Goal: Information Seeking & Learning: Find specific page/section

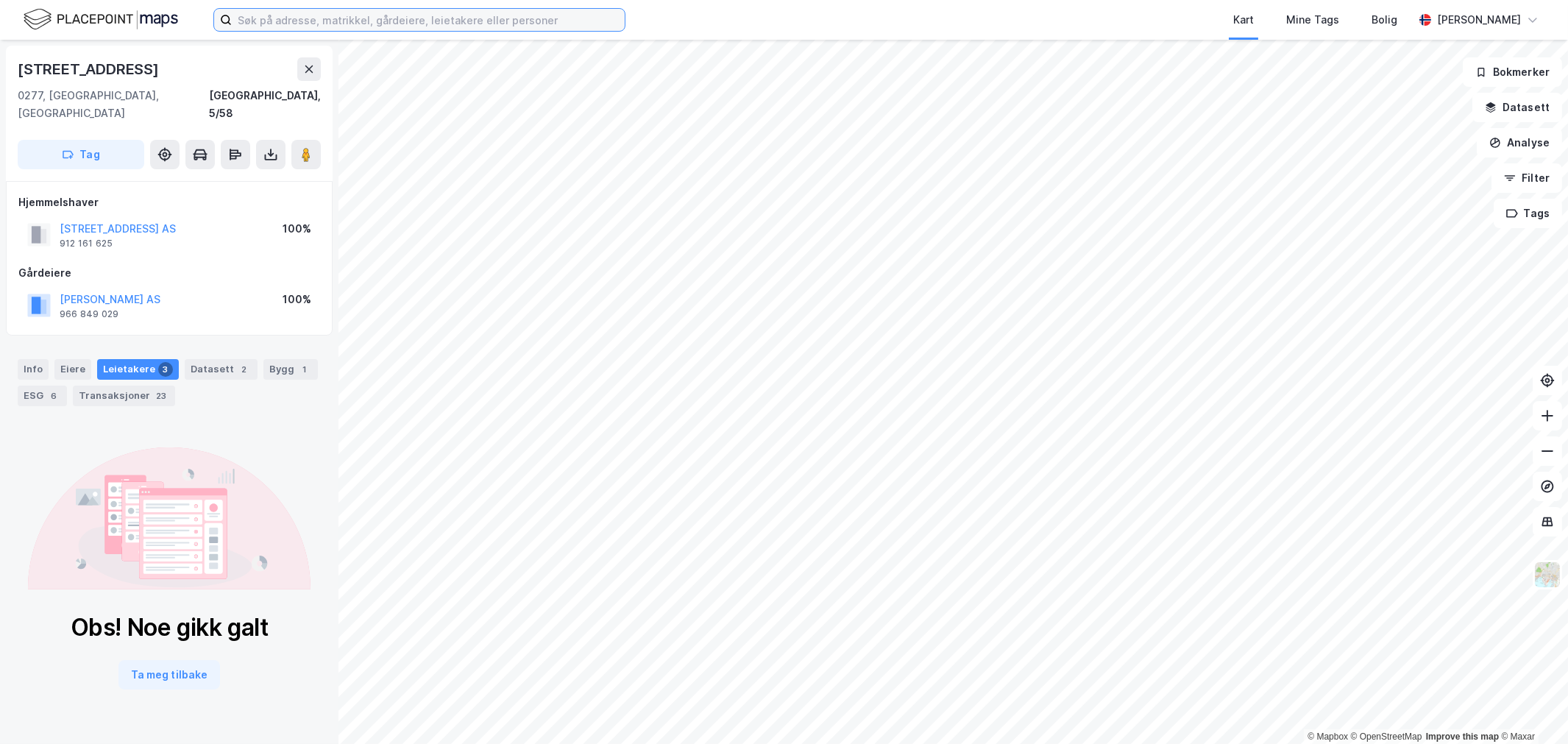
click at [300, 14] on input at bounding box center [428, 19] width 393 height 22
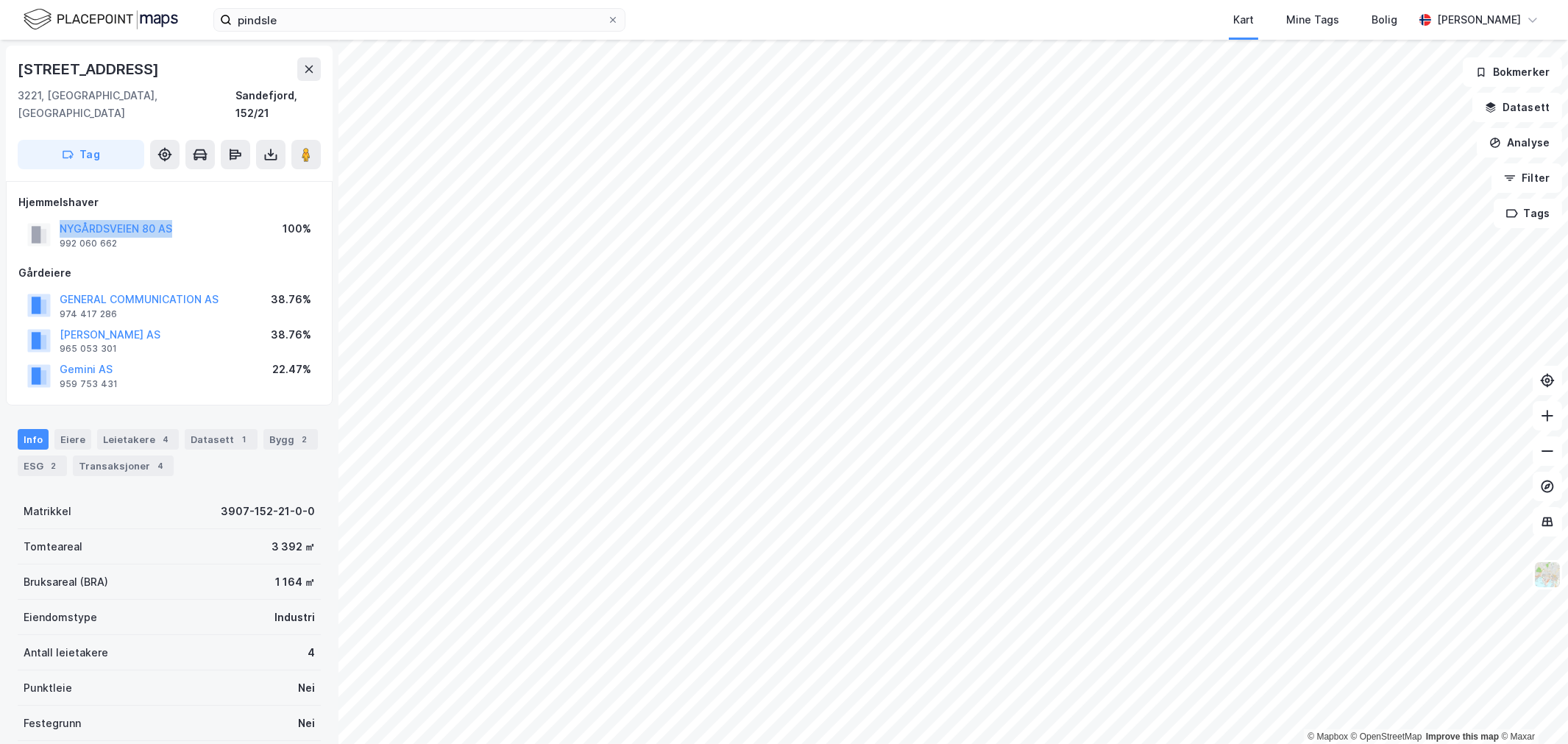
drag, startPoint x: 184, startPoint y: 216, endPoint x: 0, endPoint y: 212, distance: 184.0
click at [0, 212] on div "Nygårdsveien 80 3221, Sandefjord, Vestfold Sandefjord, 152/21 Tag Hjemmelshaver…" at bounding box center [169, 392] width 339 height 705
drag, startPoint x: 162, startPoint y: 218, endPoint x: 13, endPoint y: 212, distance: 149.1
click at [13, 212] on div "Hjemmelshaver AS K&K INVESTOR 918 843 353 100% Gårdeiere JAKI AS 993 387 967 25…" at bounding box center [168, 293] width 326 height 224
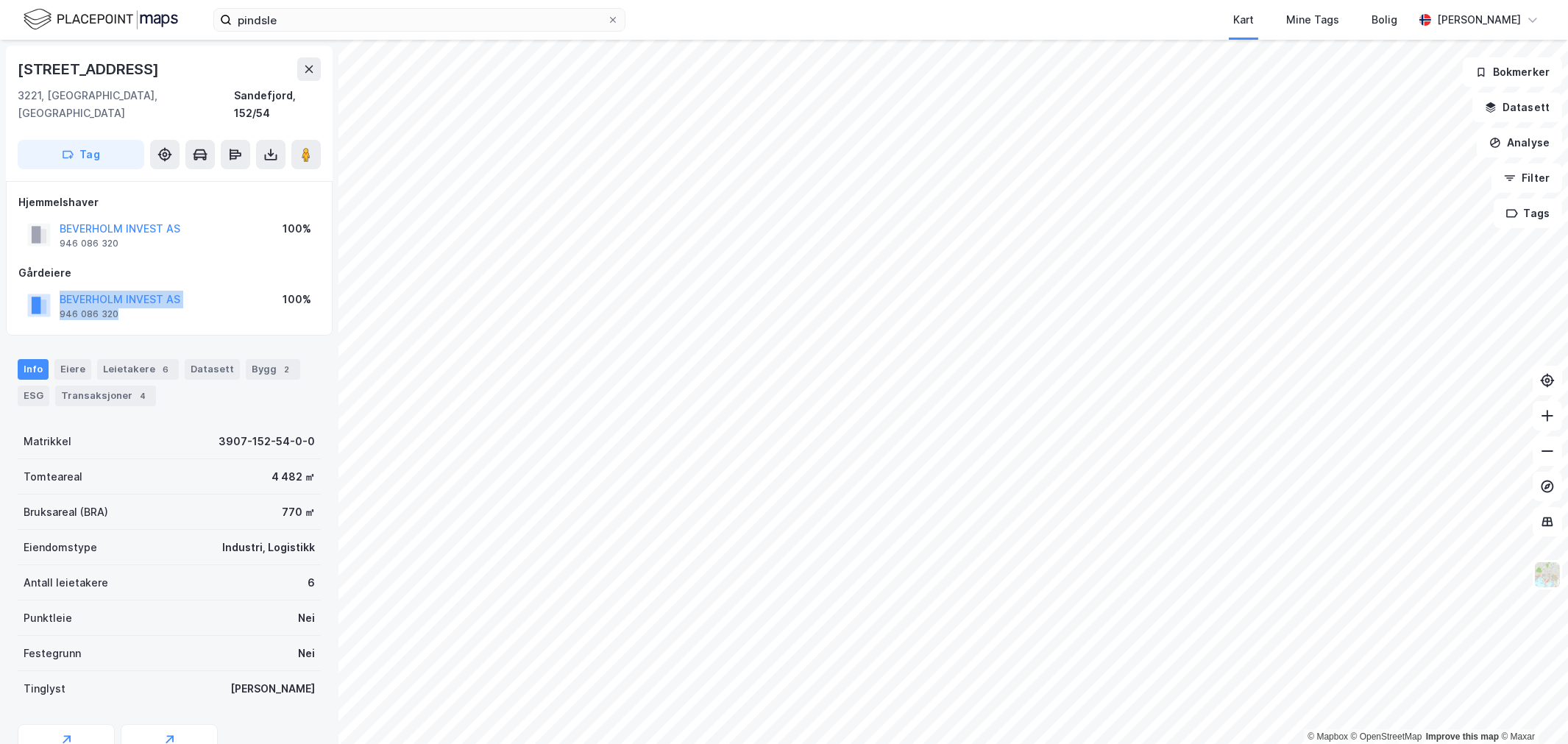
drag, startPoint x: 214, startPoint y: 266, endPoint x: 173, endPoint y: 291, distance: 48.0
click at [173, 291] on div "Gårdeiere BEVERHOLM INVEST AS 946 086 320 100%" at bounding box center [168, 293] width 301 height 59
click at [173, 291] on div "BEVERHOLM INVEST AS 946 086 320" at bounding box center [119, 305] width 120 height 30
drag, startPoint x: 182, startPoint y: 283, endPoint x: 61, endPoint y: 285, distance: 121.0
click at [61, 288] on div "BEVERHOLM INVEST AS 946 086 320 100%" at bounding box center [168, 305] width 301 height 36
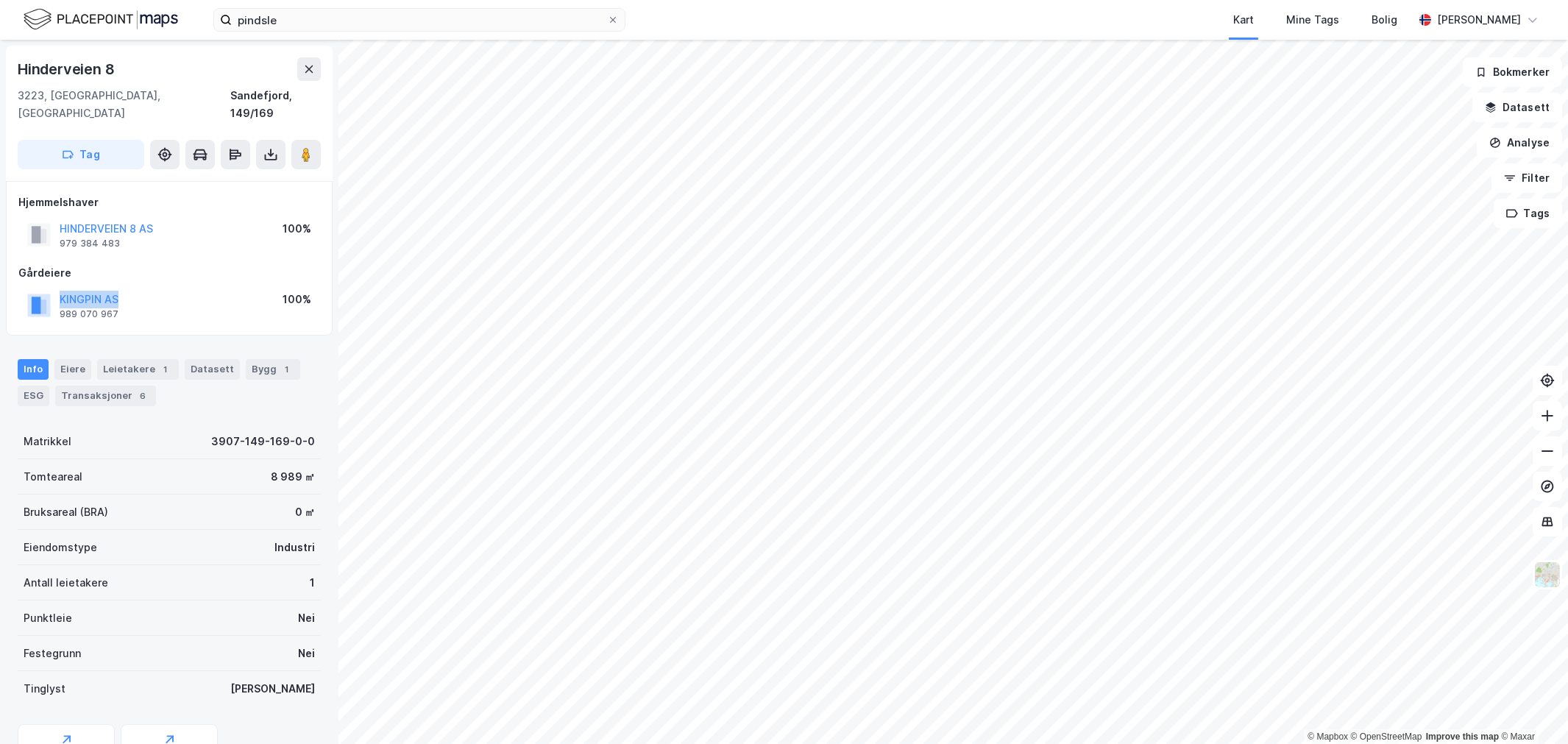
drag, startPoint x: 127, startPoint y: 274, endPoint x: 56, endPoint y: 289, distance: 72.6
click at [56, 289] on div "KINGPIN AS 989 070 967 100%" at bounding box center [168, 305] width 301 height 36
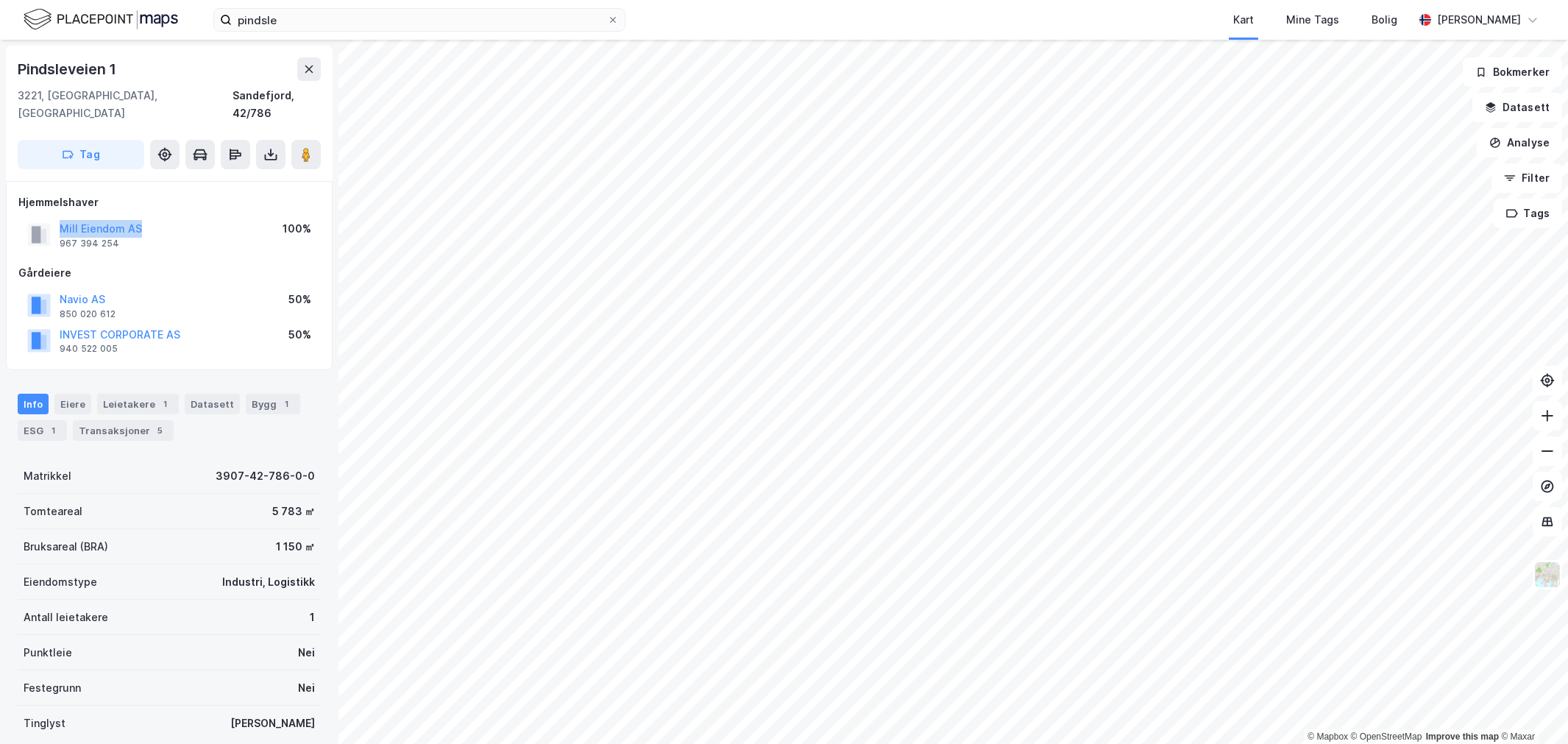
drag, startPoint x: 185, startPoint y: 204, endPoint x: 49, endPoint y: 207, distance: 136.0
click at [49, 218] on div "Mill Eiendom AS 967 394 254 100%" at bounding box center [168, 235] width 301 height 36
click at [137, 421] on div "Transaksjoner 5" at bounding box center [123, 430] width 101 height 20
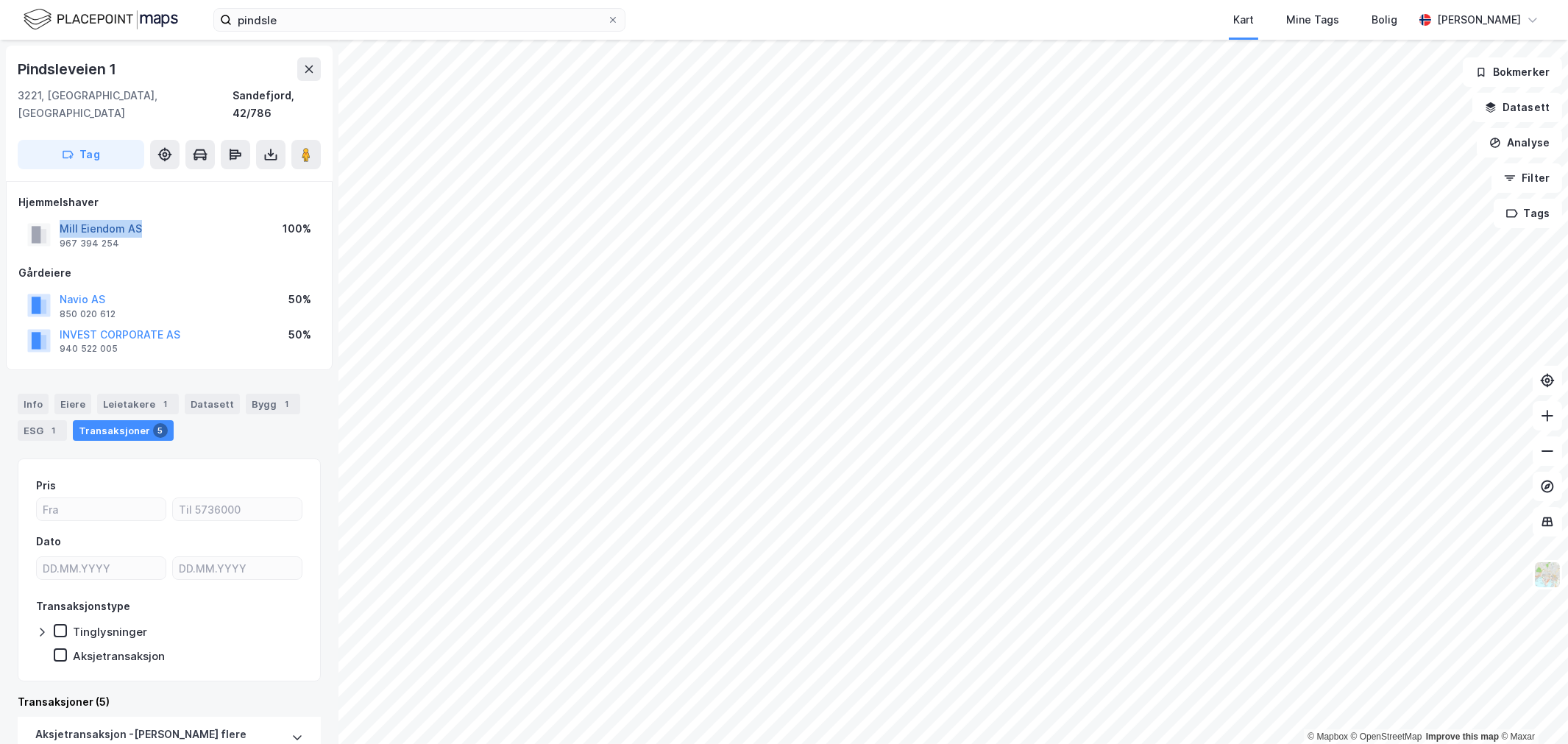
drag, startPoint x: 187, startPoint y: 216, endPoint x: 61, endPoint y: 210, distance: 126.1
click at [61, 218] on div "Mill Eiendom AS 967 394 254 100%" at bounding box center [168, 235] width 301 height 36
click at [259, 394] on div "Bygg 1" at bounding box center [272, 403] width 55 height 20
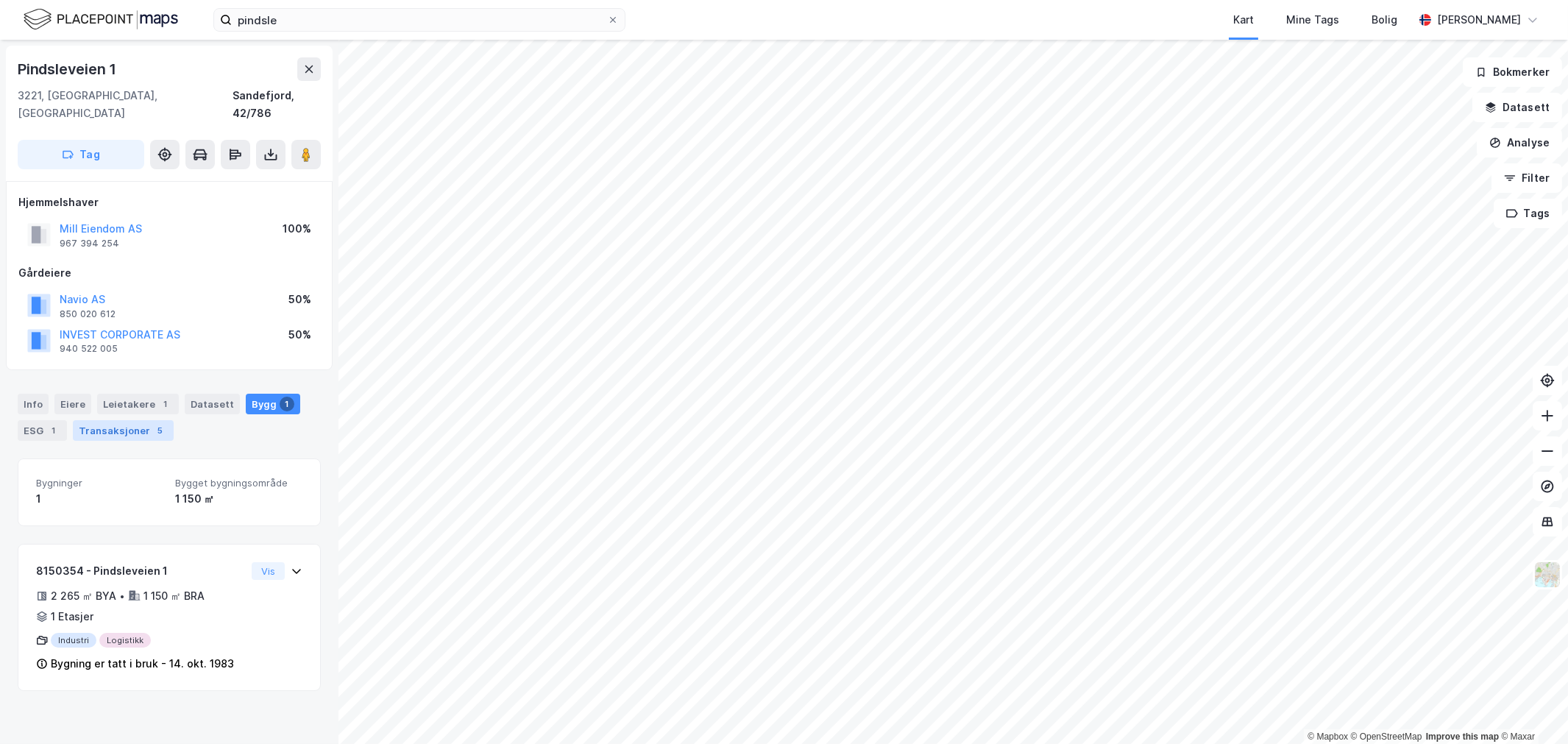
click at [147, 421] on div "Transaksjoner 5" at bounding box center [123, 430] width 101 height 20
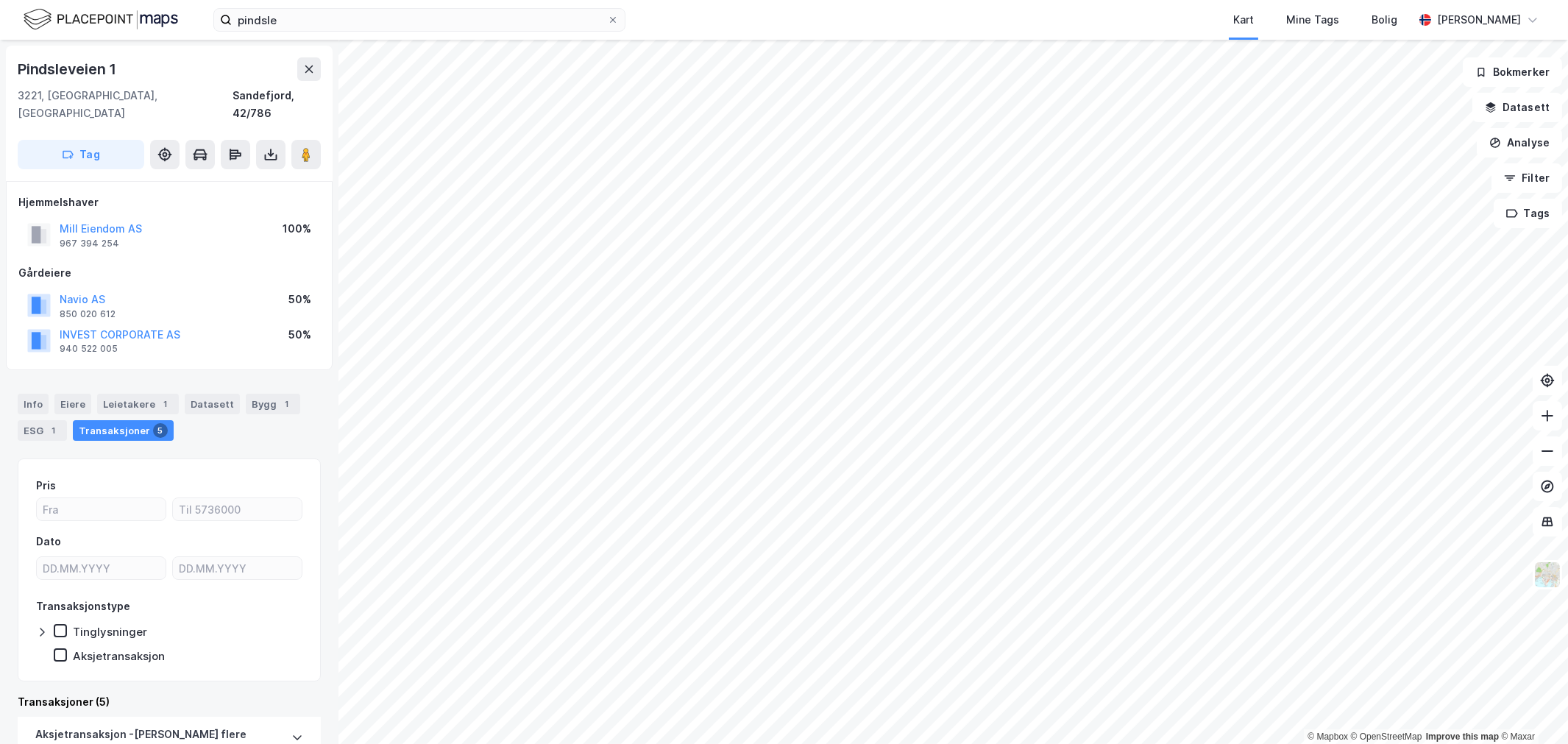
click at [74, 48] on div "Pindsleveien 1 3221, Sandefjord, Vestfold Sandefjord, 42/786 Tag" at bounding box center [168, 113] width 326 height 136
click at [72, 64] on div "Pindsleveien 1" at bounding box center [68, 69] width 102 height 23
copy div "Pindsleveien 1"
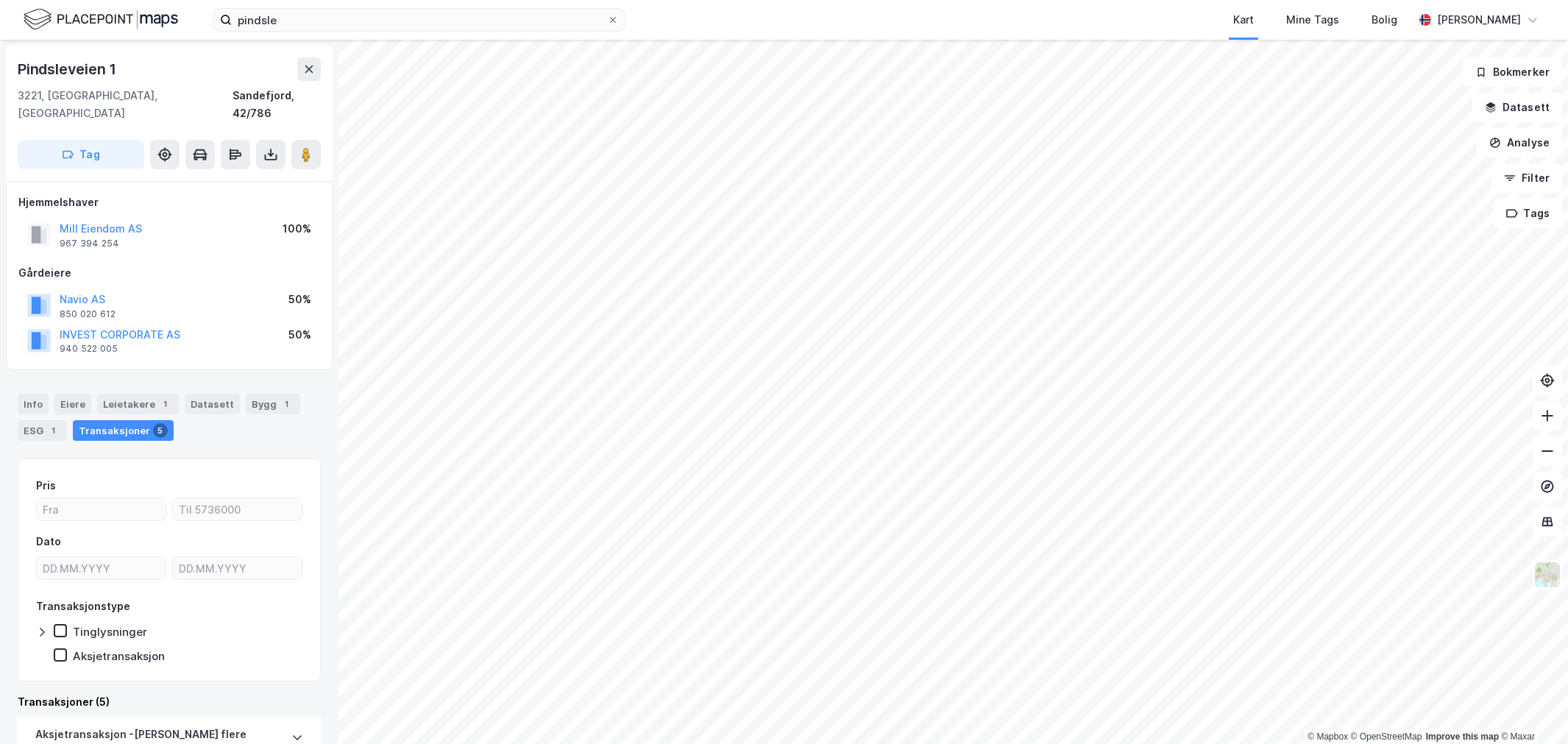
click at [17, 394] on div "Info Eiere Leietakere 1 Datasett Bygg 1 ESG 1 Transaksjoner 5" at bounding box center [168, 417] width 303 height 47
click at [20, 394] on div "Info" at bounding box center [33, 403] width 31 height 20
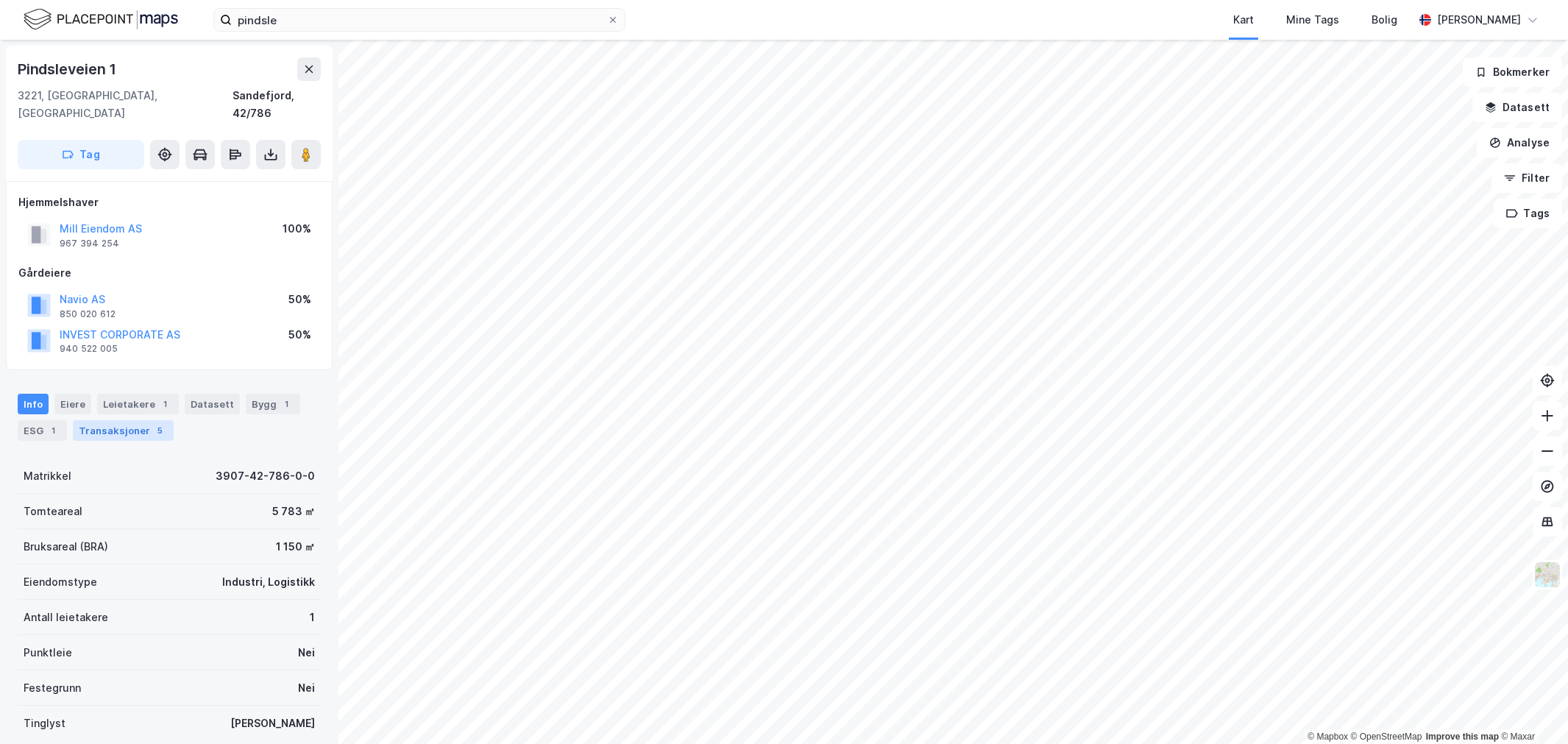
click at [119, 421] on div "Transaksjoner 5" at bounding box center [123, 430] width 101 height 20
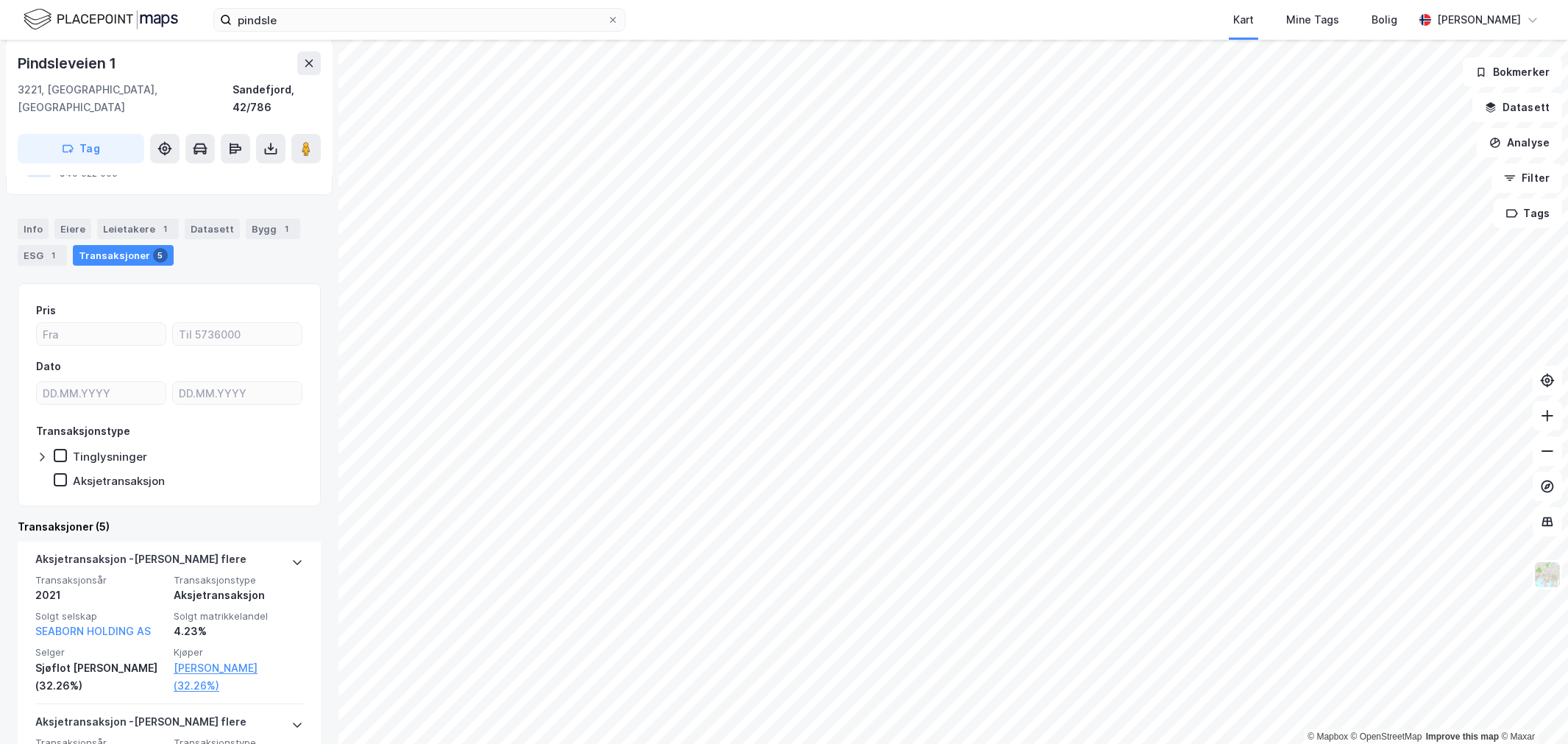
scroll to position [164, 0]
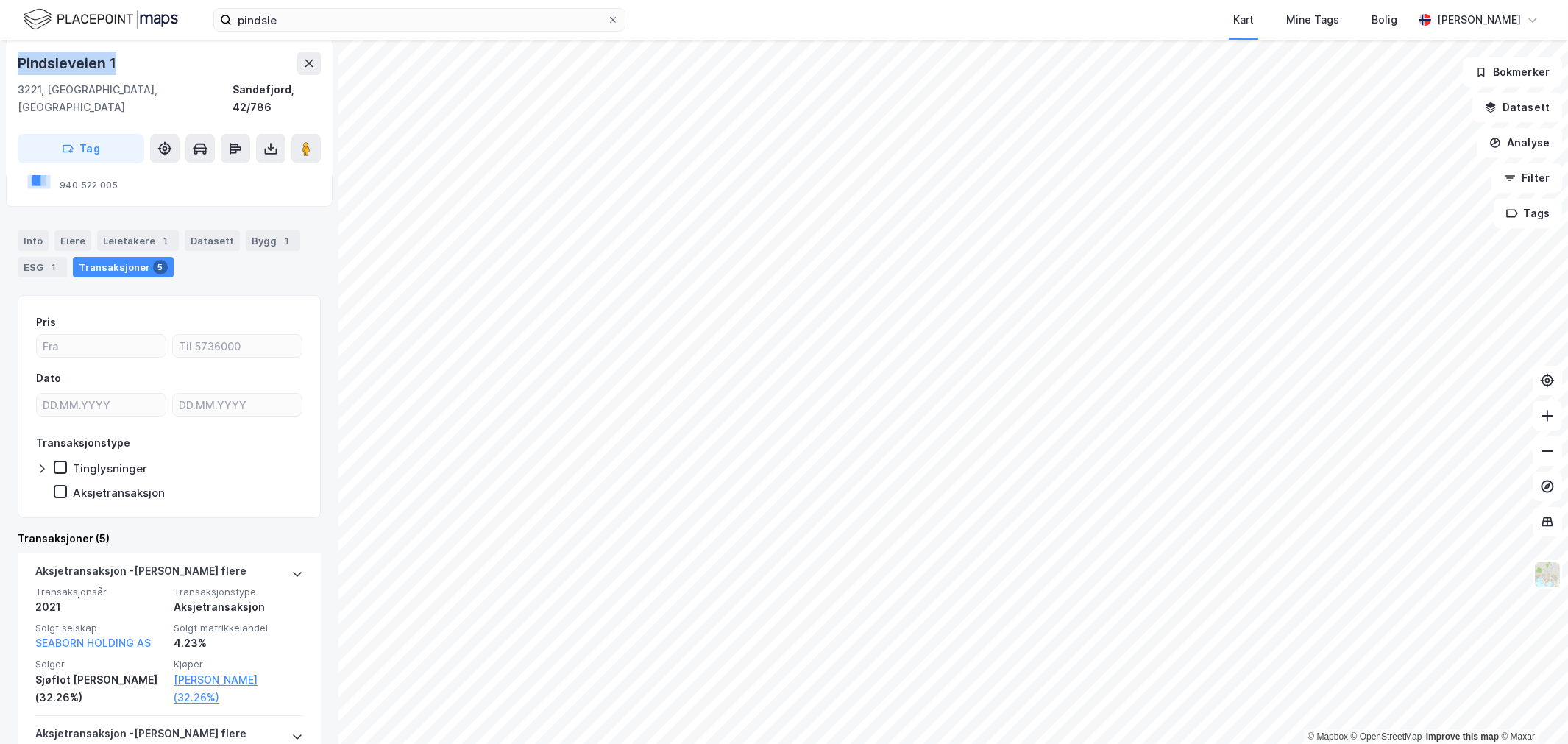
drag, startPoint x: 152, startPoint y: 77, endPoint x: 11, endPoint y: 70, distance: 141.2
click at [11, 70] on div "Pindsleveien 1 3221, Sandefjord, Vestfold Sandefjord, 42/786 Tag" at bounding box center [168, 107] width 326 height 136
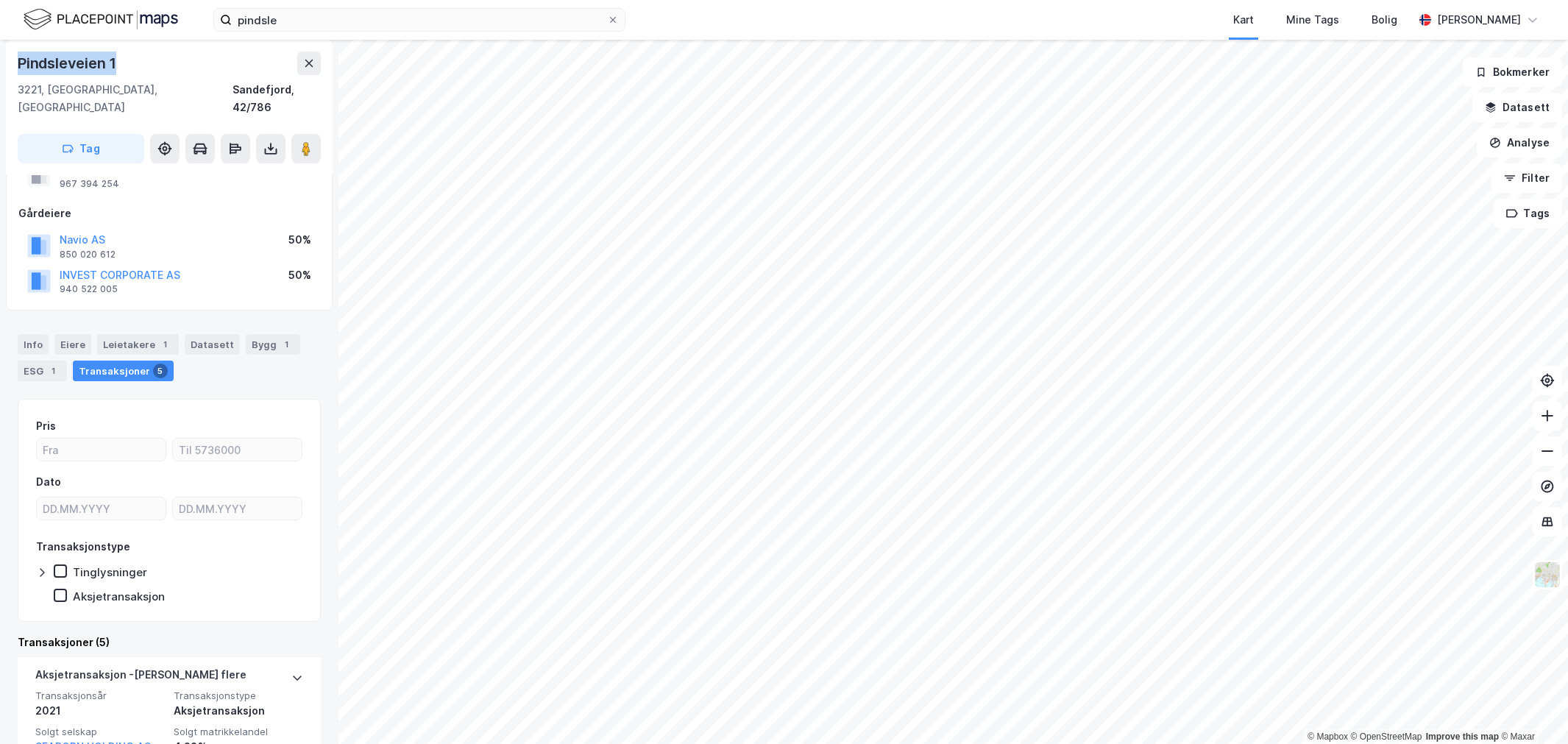
scroll to position [0, 0]
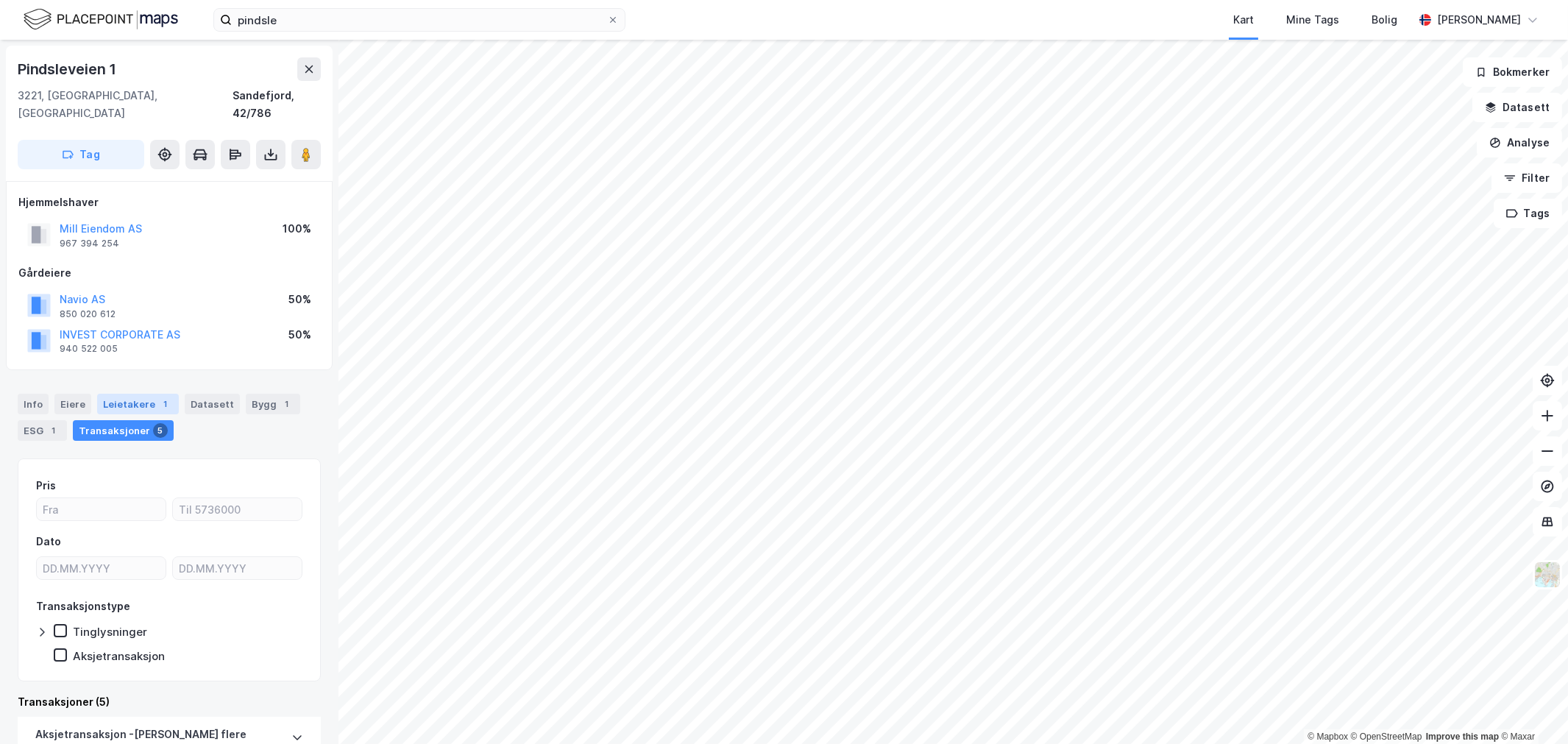
click at [139, 394] on div "Leietakere 1" at bounding box center [138, 403] width 82 height 20
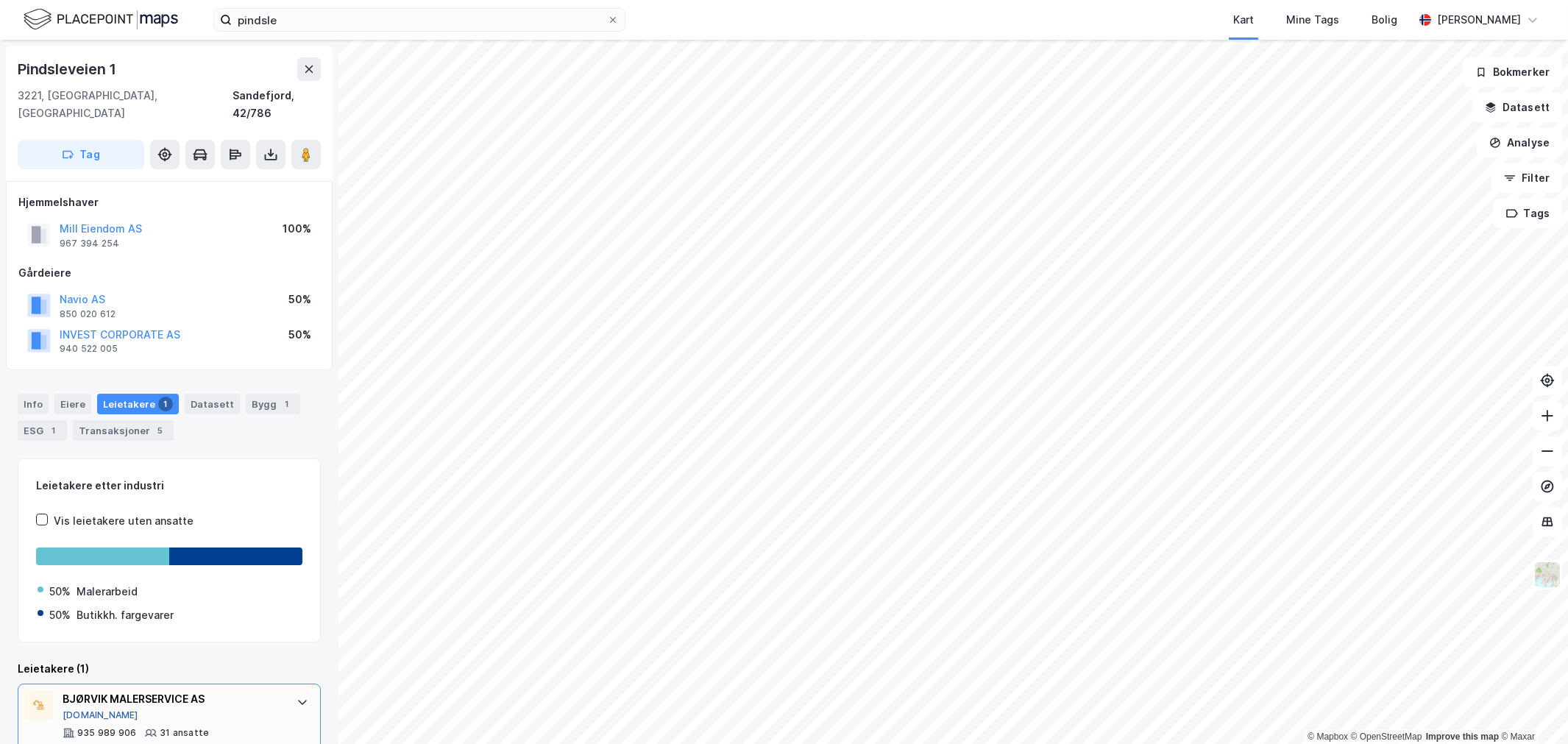
click at [79, 709] on button "[DOMAIN_NAME]" at bounding box center [100, 715] width 76 height 12
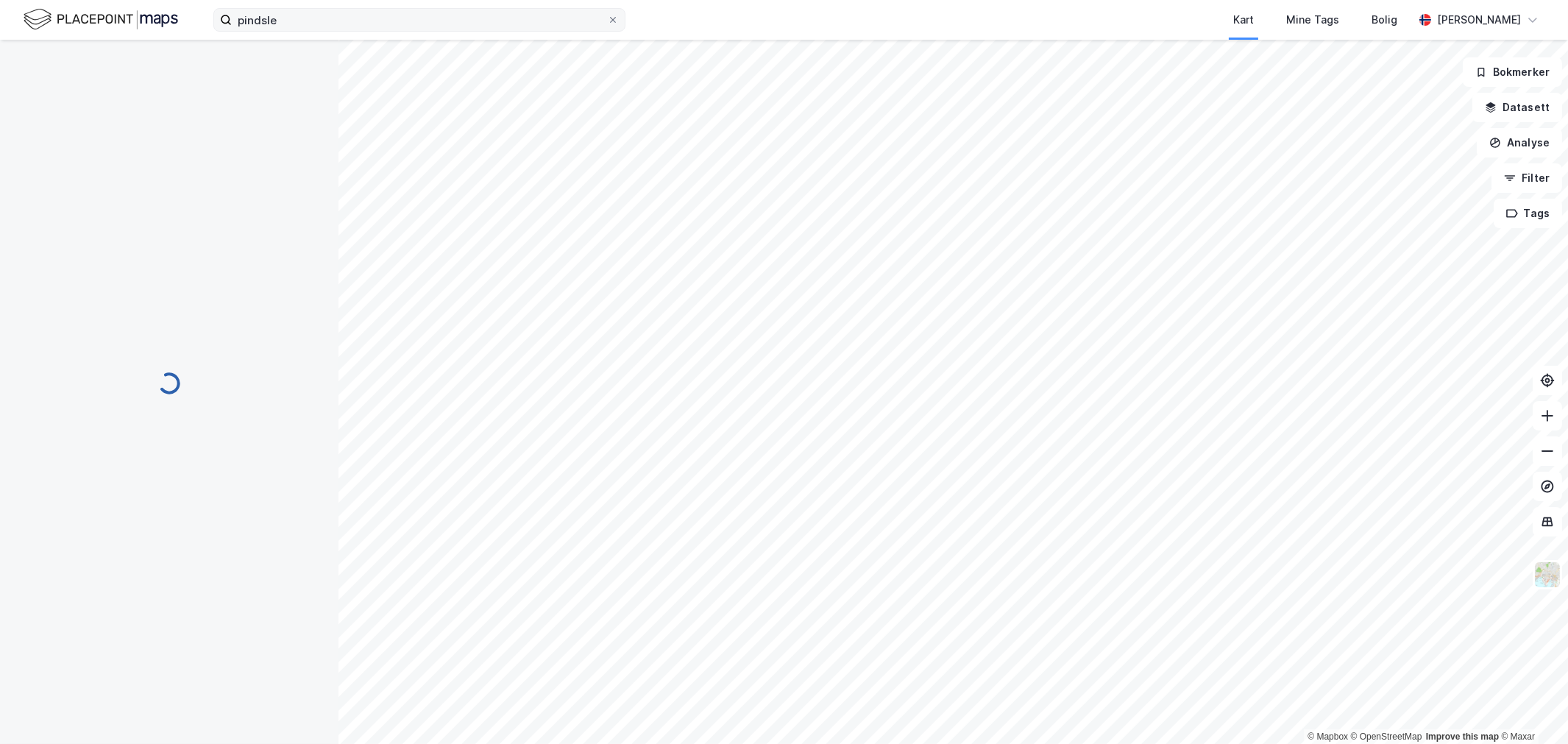
scroll to position [1, 0]
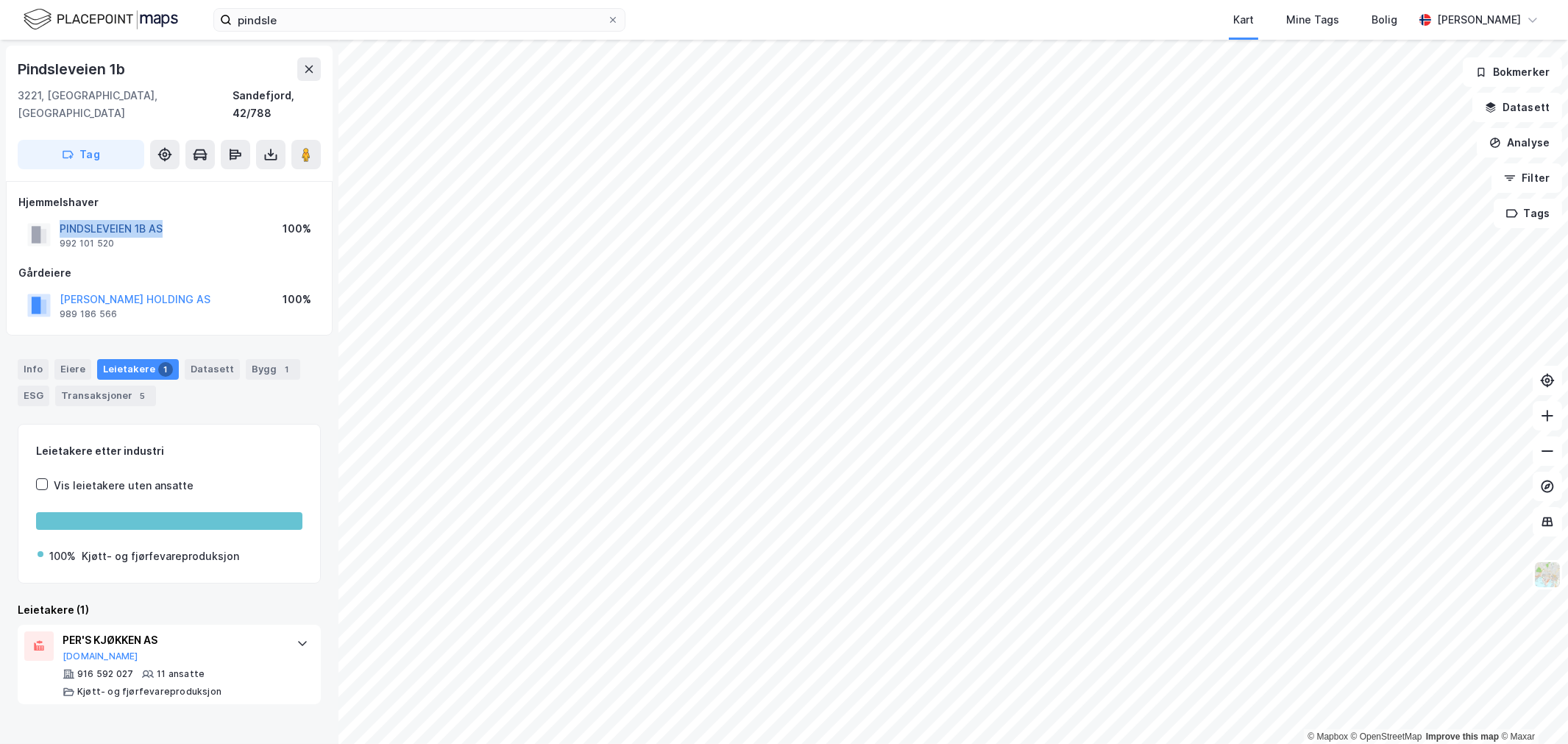
drag, startPoint x: 210, startPoint y: 215, endPoint x: 61, endPoint y: 214, distance: 149.0
click at [61, 218] on div "PINDSLEVEIEN 1B AS 992 101 520 100%" at bounding box center [168, 235] width 301 height 36
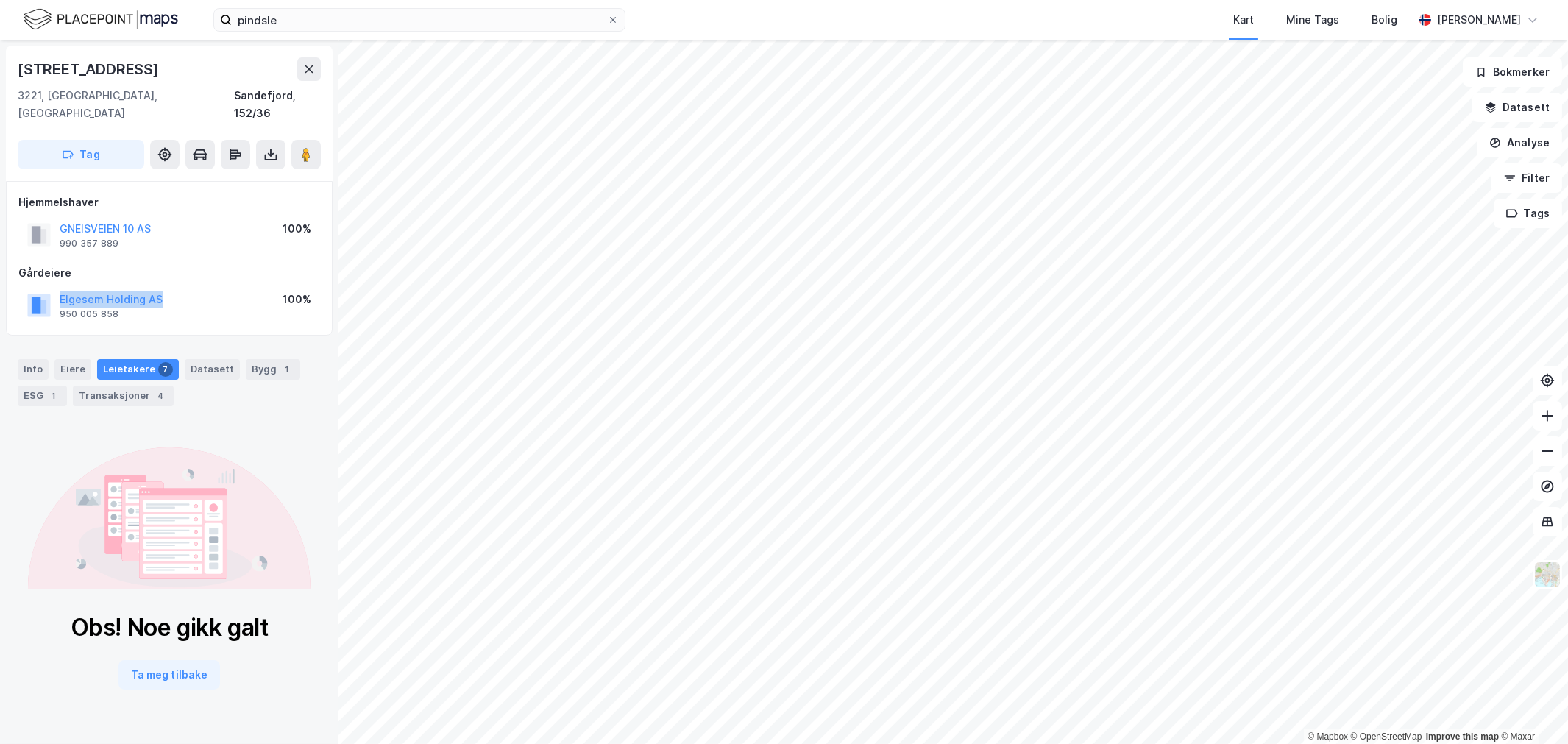
drag, startPoint x: 167, startPoint y: 269, endPoint x: 201, endPoint y: 286, distance: 38.0
click at [201, 286] on div "Gårdeiere Elgesem Holding AS 950 005 858 100%" at bounding box center [168, 293] width 301 height 59
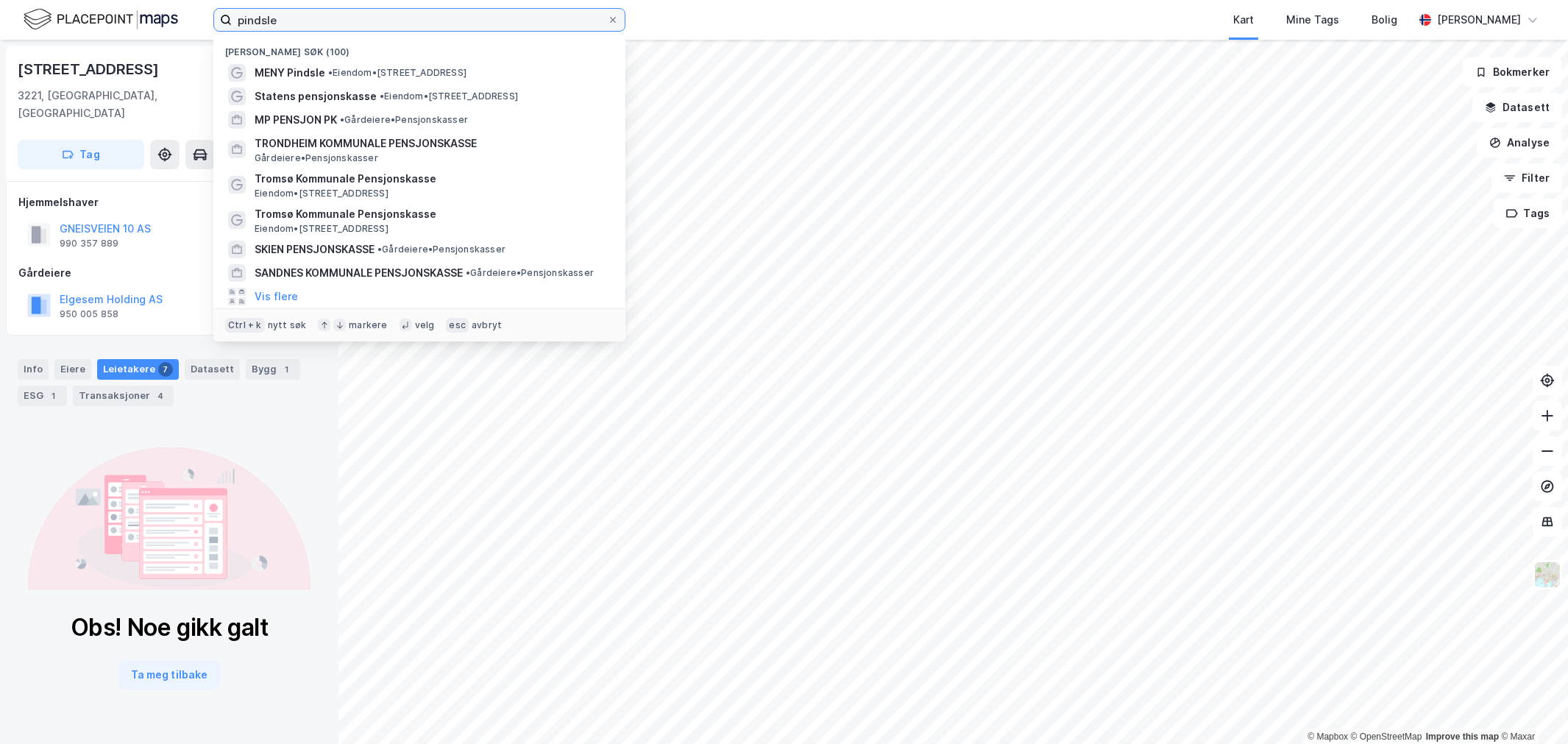
click at [251, 14] on input "pindsle" at bounding box center [420, 19] width 375 height 22
paste input "Steinborgveien 45-"
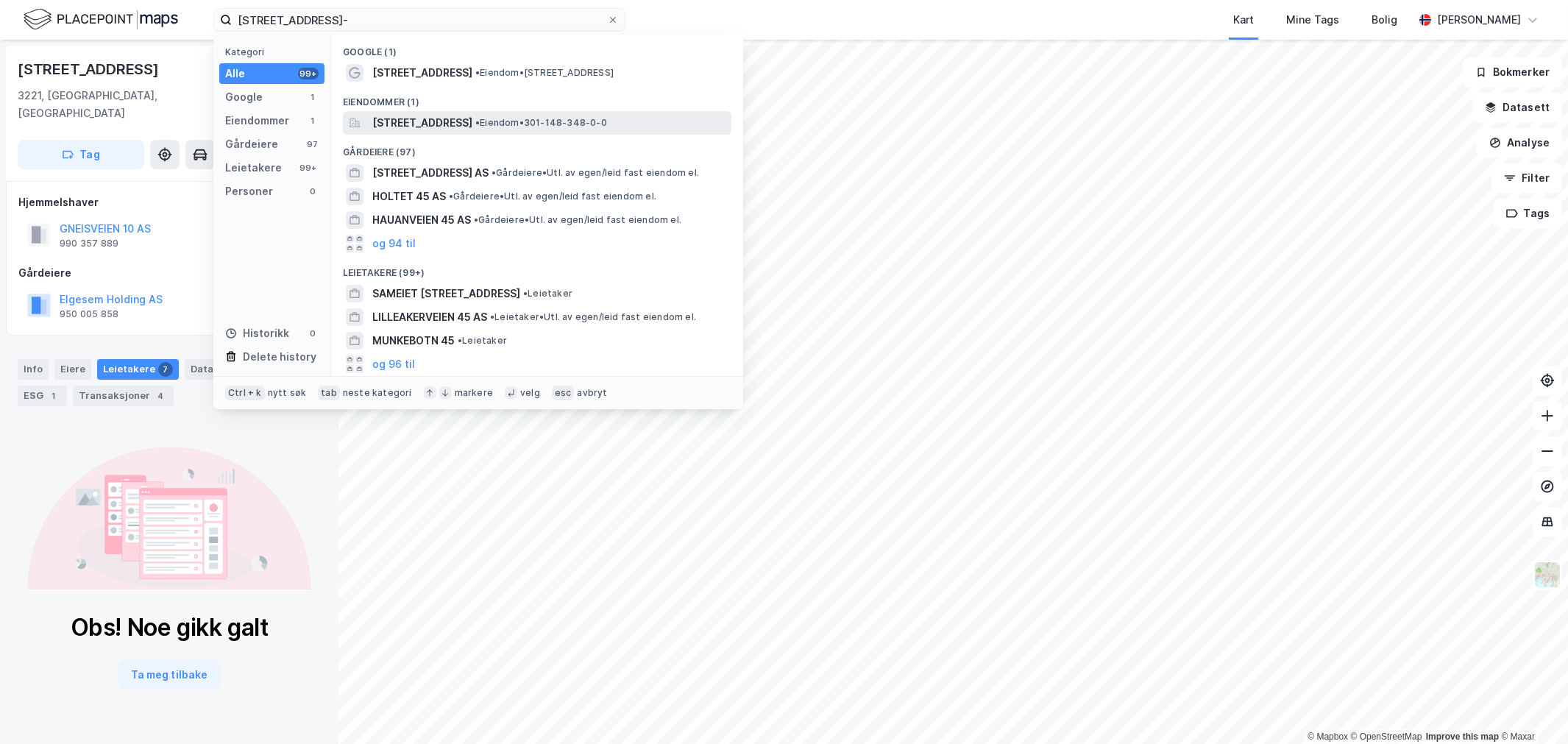
click at [448, 118] on span "Steinborgveien 45, 0678, OSLO, OSLO" at bounding box center [423, 123] width 100 height 17
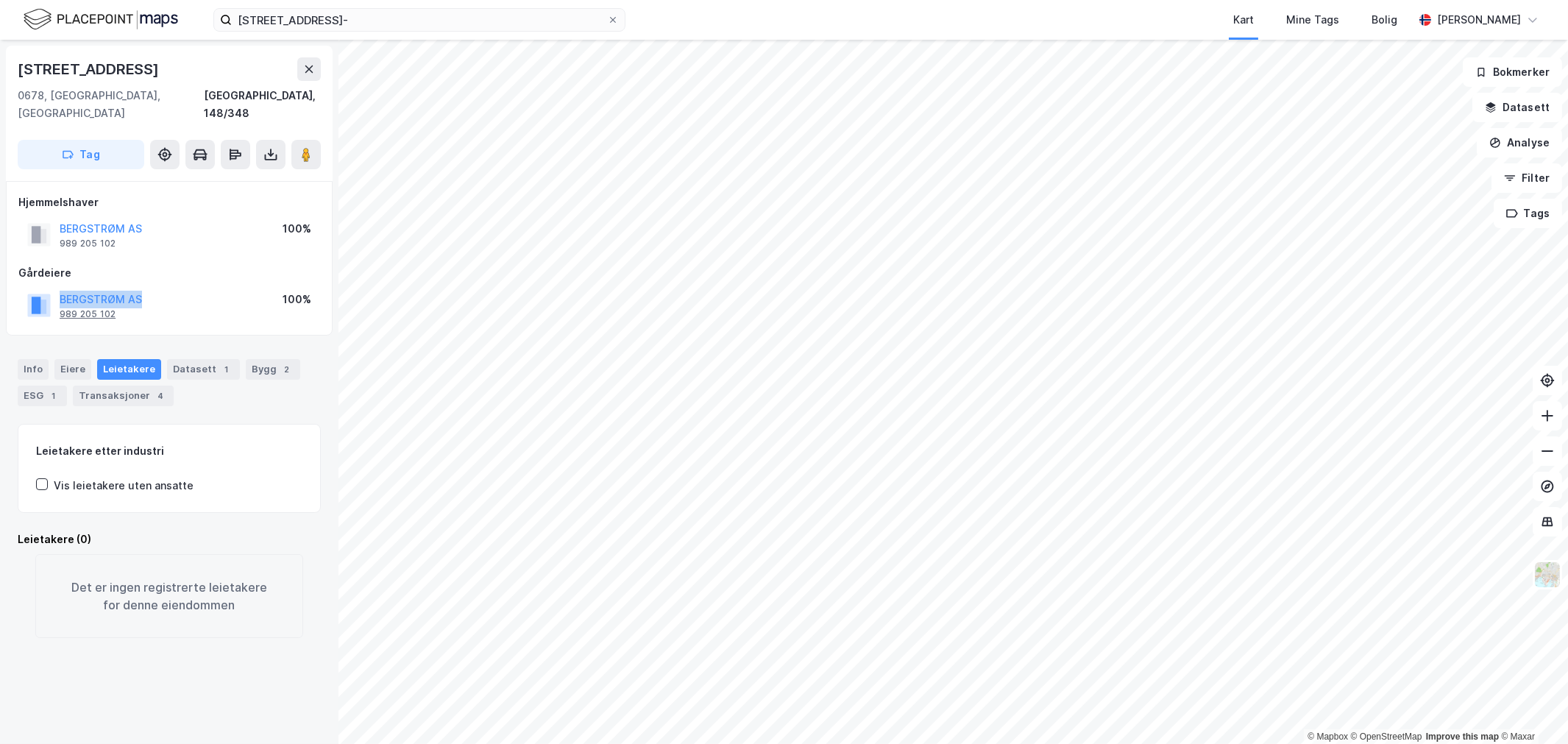
drag, startPoint x: 163, startPoint y: 285, endPoint x: 80, endPoint y: 291, distance: 83.2
click at [6, 283] on div "Hjemmelshaver BERGSTRØM AS 989 205 102 100% Gårdeiere BERGSTRØM AS 989 205 102 …" at bounding box center [168, 258] width 326 height 155
click at [123, 387] on div "Info Eiere Leietakere Datasett 1 Bygg 2 ESG 1 Transaksjoner 4" at bounding box center [169, 376] width 339 height 70
click at [126, 386] on div "Transaksjoner 4" at bounding box center [123, 396] width 101 height 20
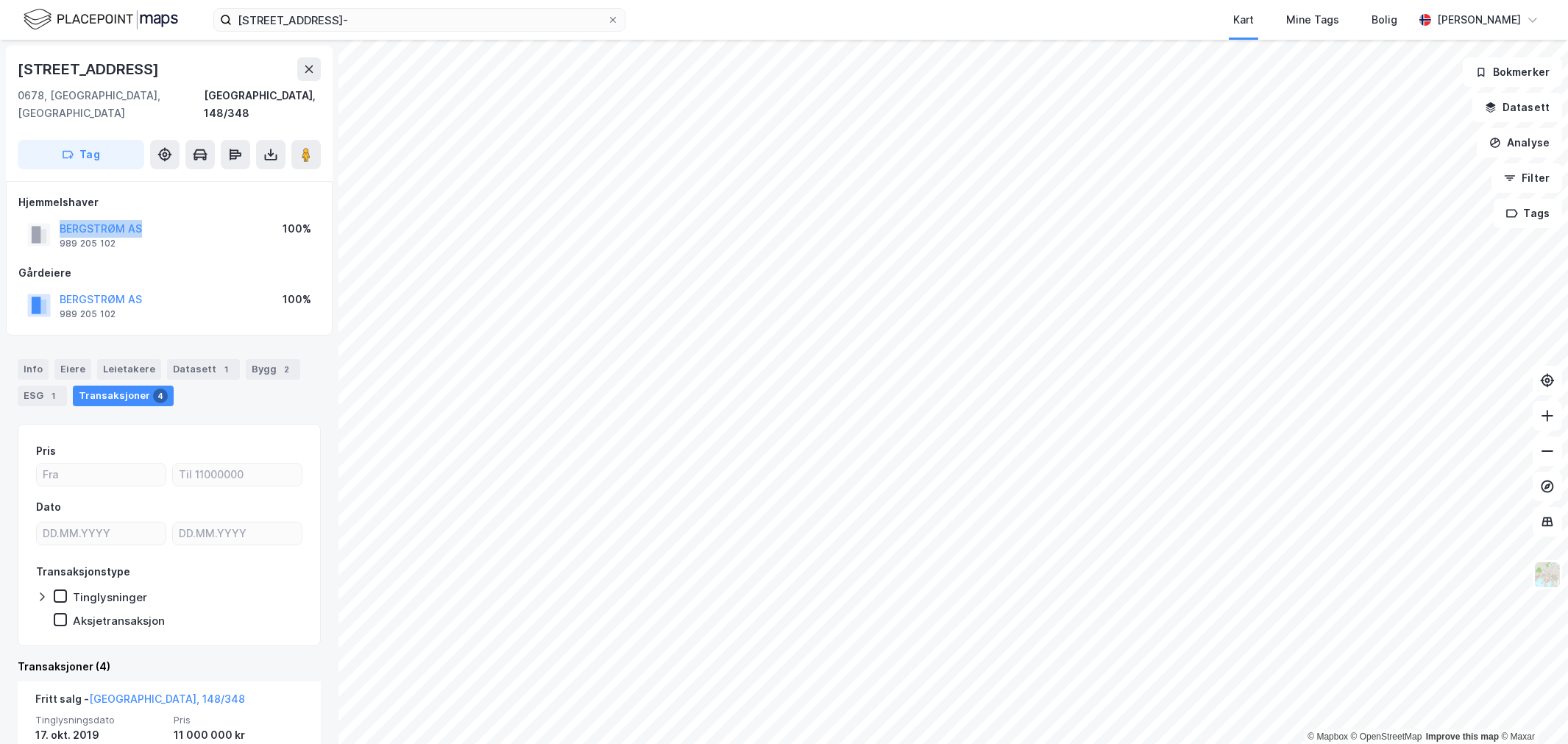
drag, startPoint x: 188, startPoint y: 209, endPoint x: 60, endPoint y: 217, distance: 128.2
click at [60, 218] on div "BERGSTRØM AS 989 205 102 100%" at bounding box center [168, 235] width 301 height 36
click at [492, 20] on input "Steinborgveien 45-" at bounding box center [420, 19] width 375 height 22
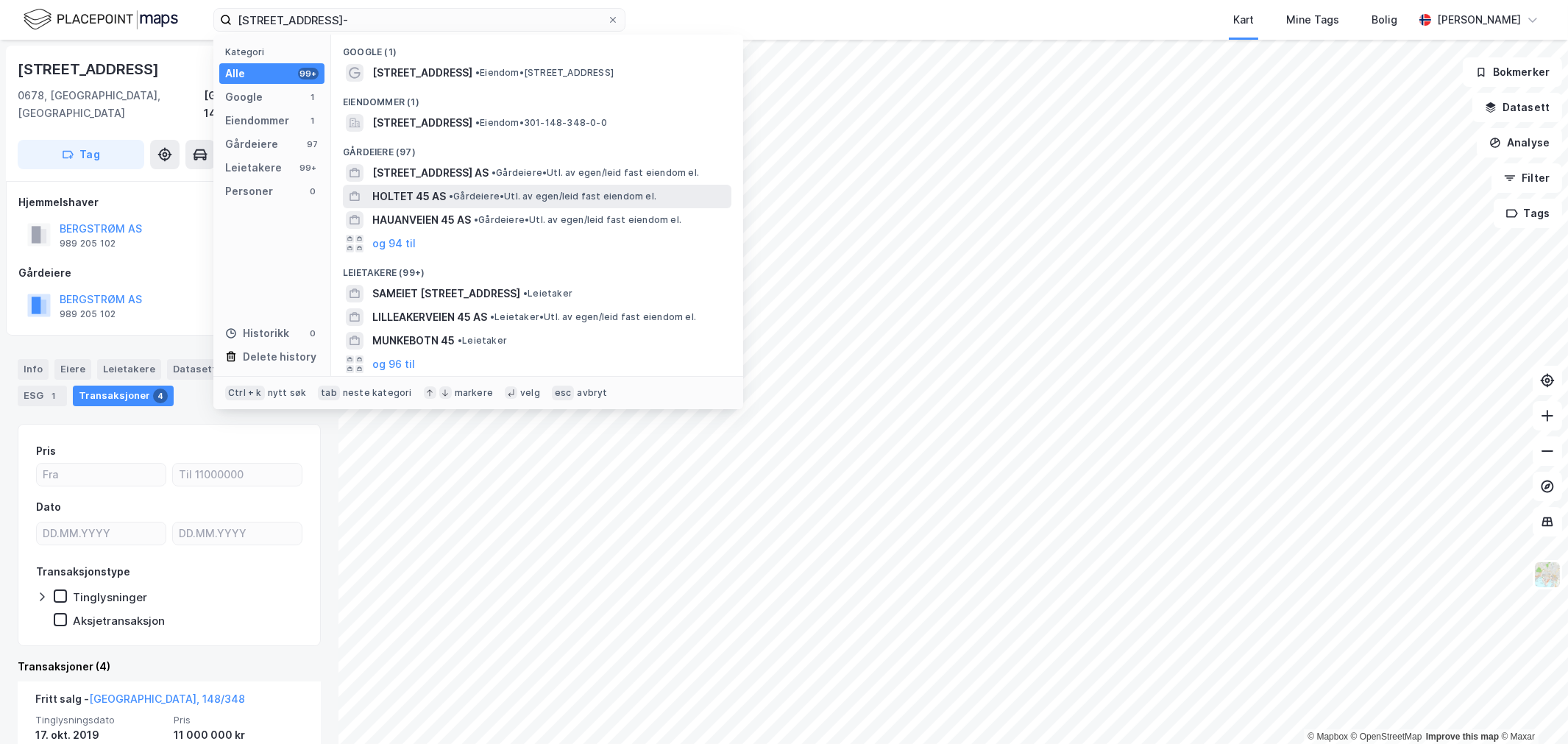
click at [470, 194] on span "• Gårdeiere • Utl. av egen/leid fast eiendom el." at bounding box center [553, 196] width 208 height 12
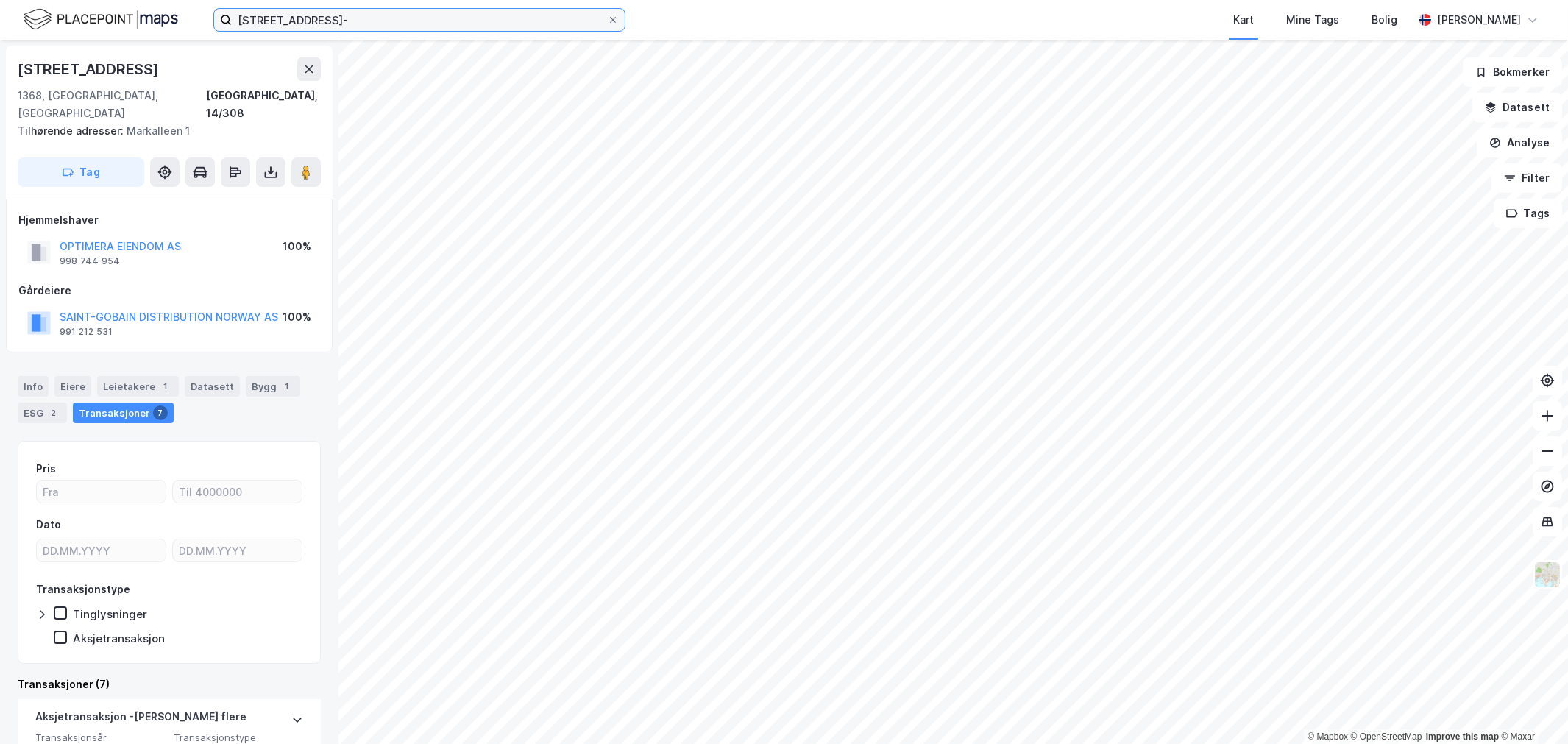
click at [428, 13] on input "Steinborgveien 45-" at bounding box center [420, 19] width 375 height 22
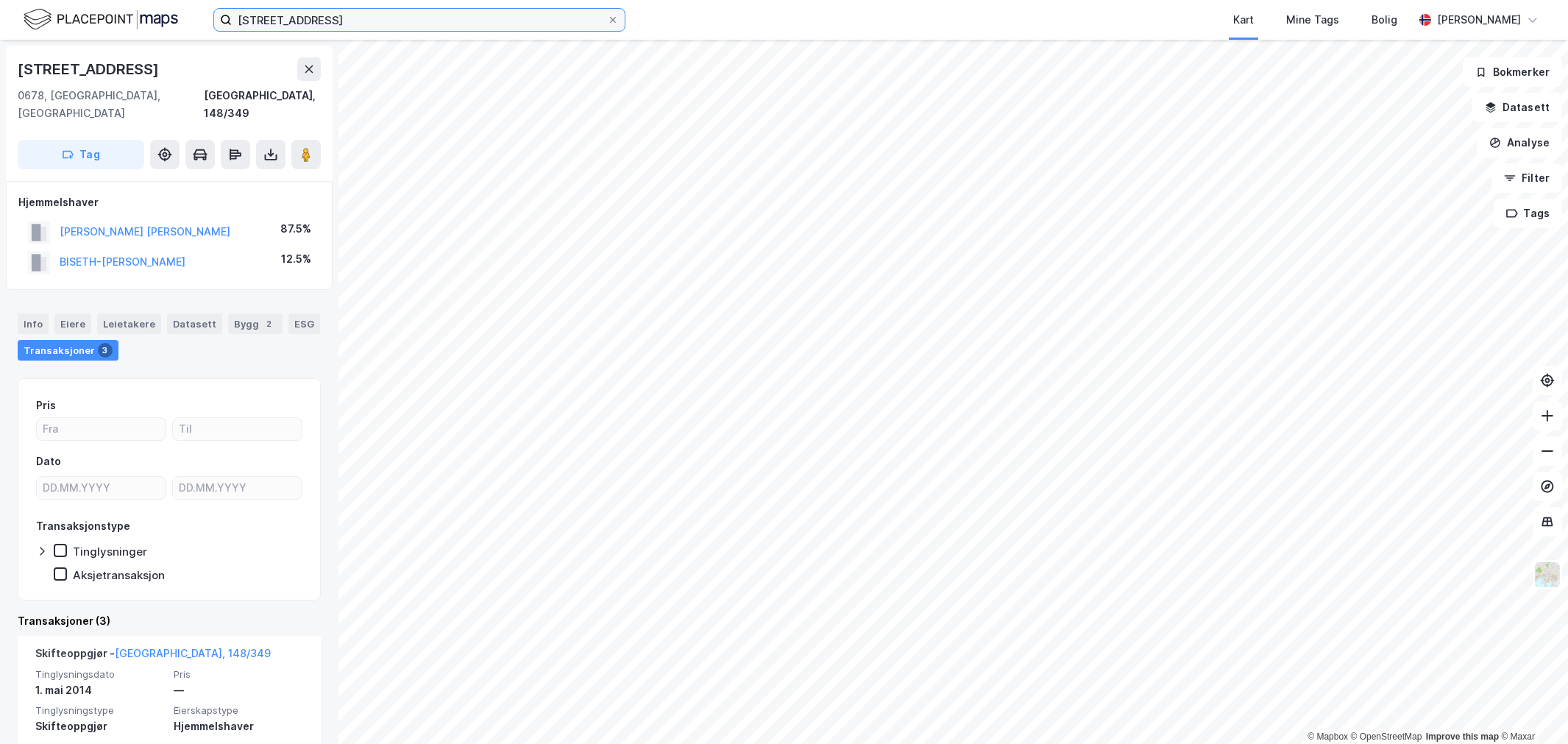
click at [458, 17] on input "Steinborgveien 49" at bounding box center [420, 19] width 375 height 22
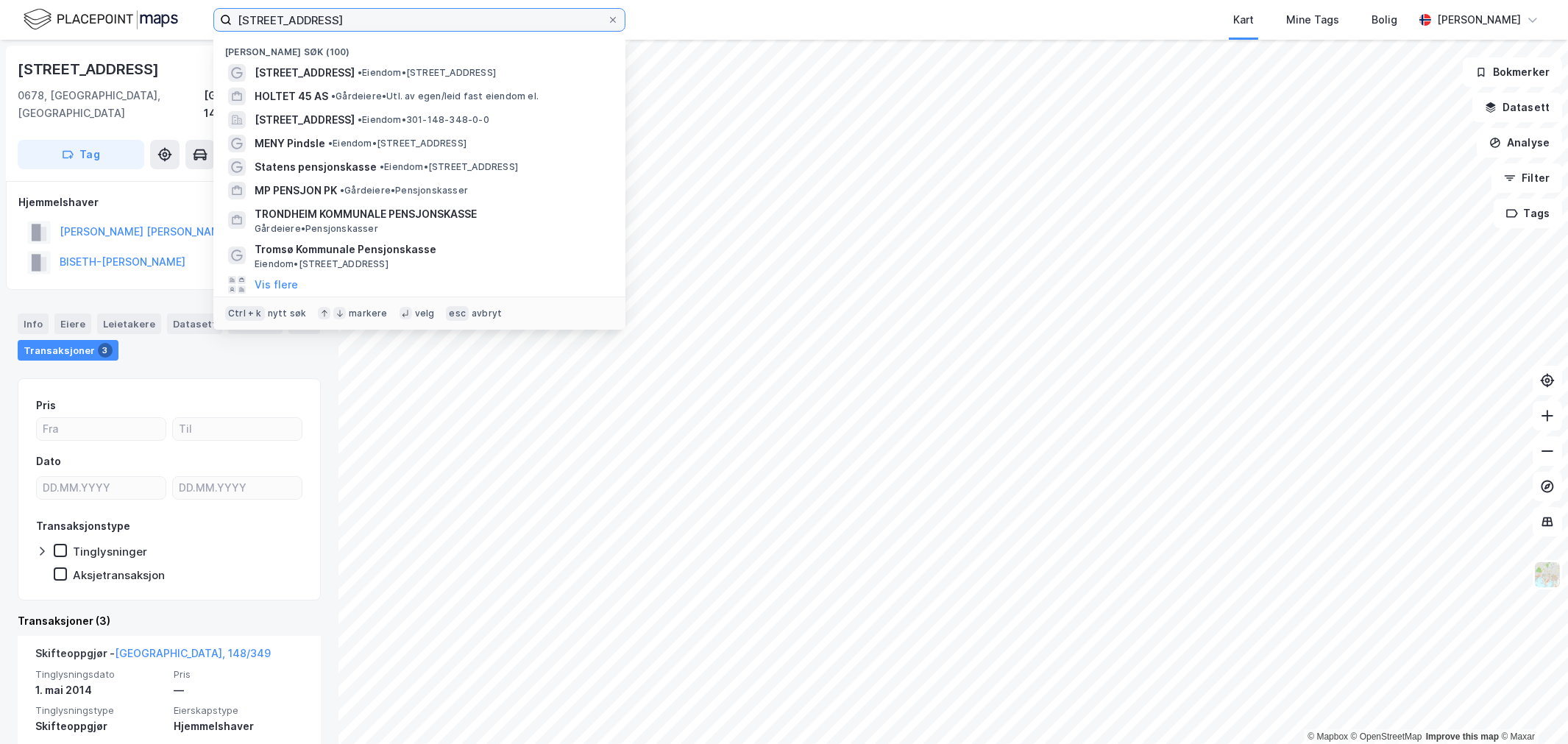
click at [458, 17] on input "Steinborgveien 49" at bounding box center [420, 19] width 375 height 22
paste input "Invest Corporate AS"
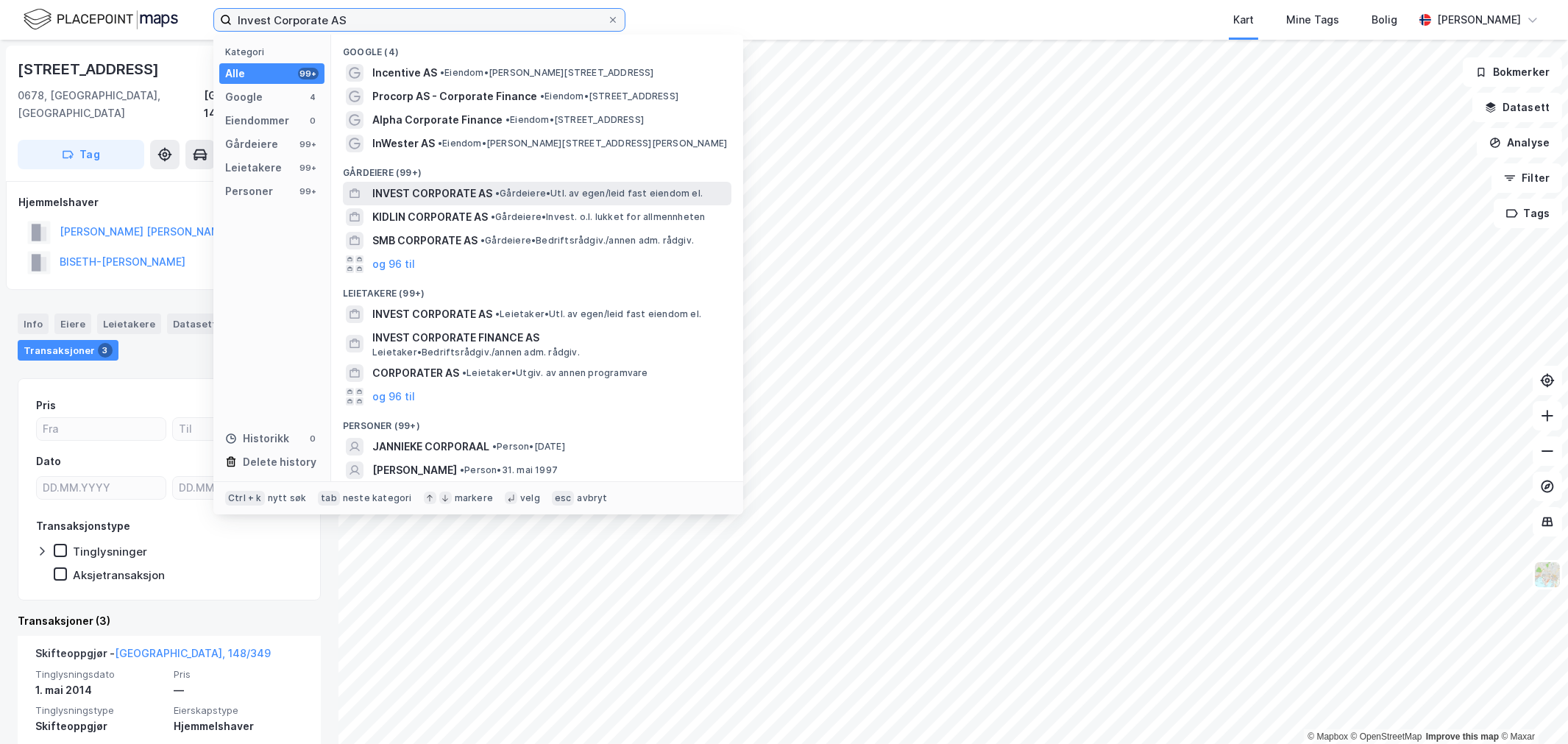
type input "Invest Corporate AS"
click at [500, 193] on span "•" at bounding box center [498, 192] width 5 height 11
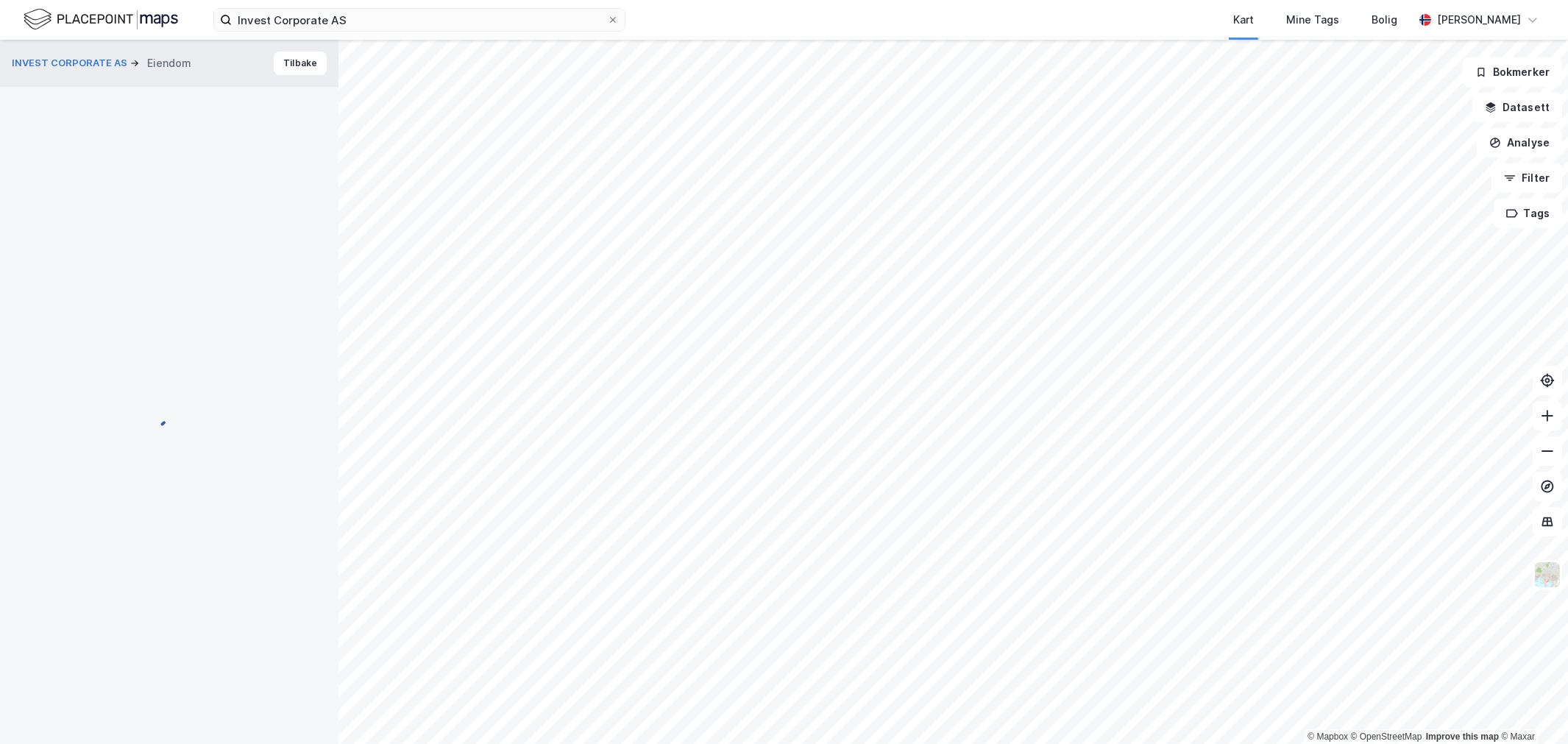
scroll to position [4, 0]
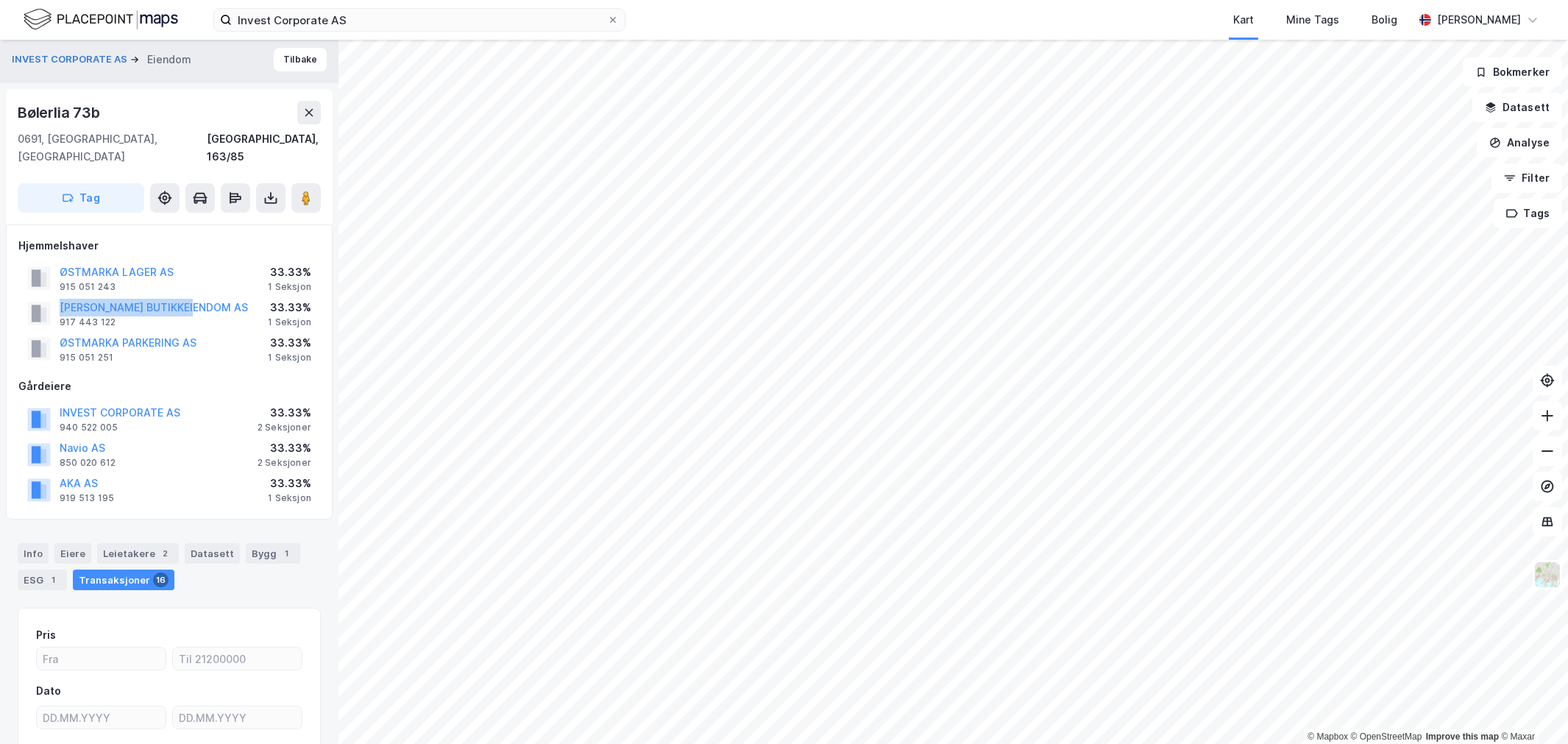
drag, startPoint x: 217, startPoint y: 284, endPoint x: 36, endPoint y: 288, distance: 181.0
click at [36, 295] on div "BØLER BUTIKKEIENDOM AS 917 443 122 33.33% 1 Seksjon" at bounding box center [168, 313] width 301 height 36
click at [83, 55] on button "INVEST CORPORATE AS" at bounding box center [70, 59] width 118 height 14
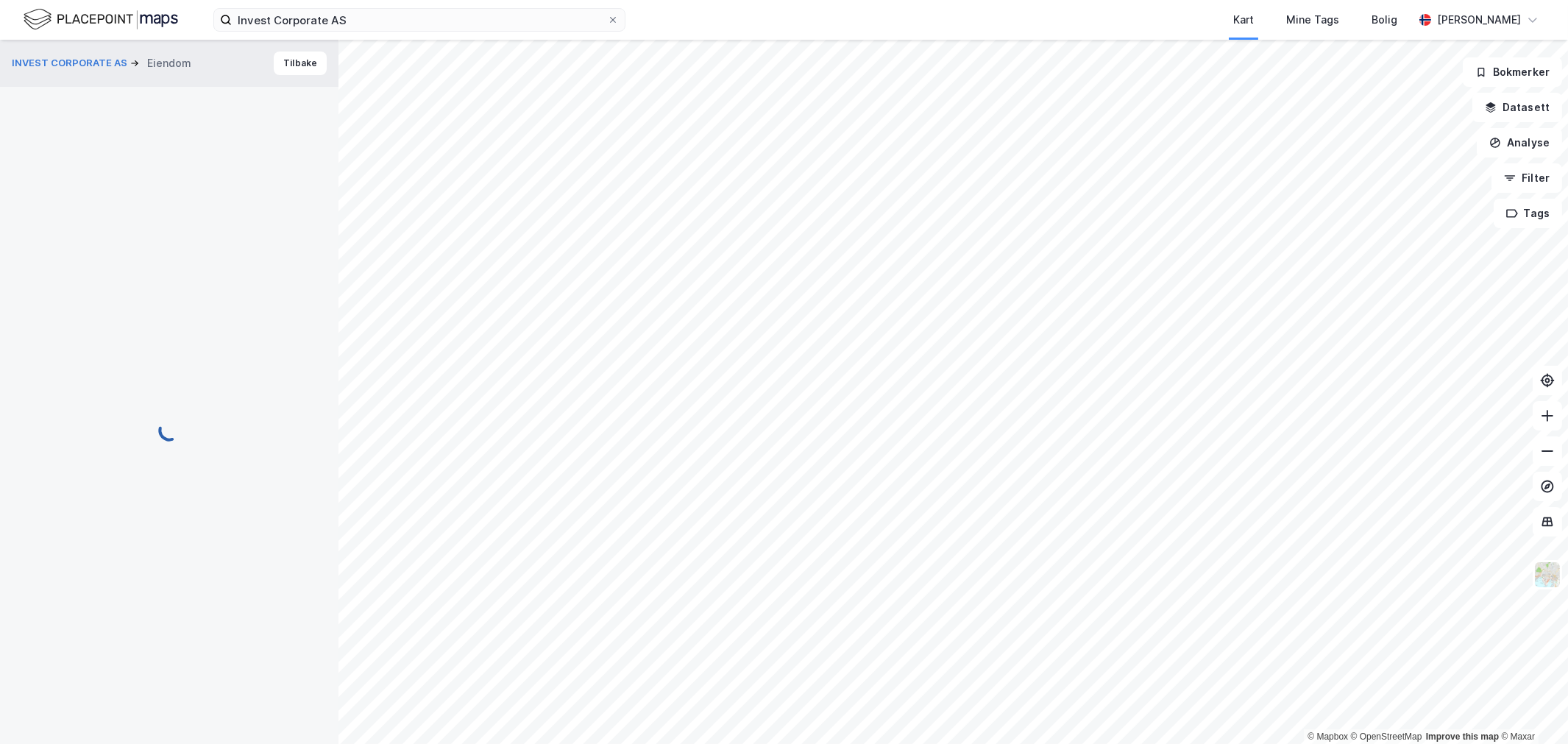
scroll to position [4, 0]
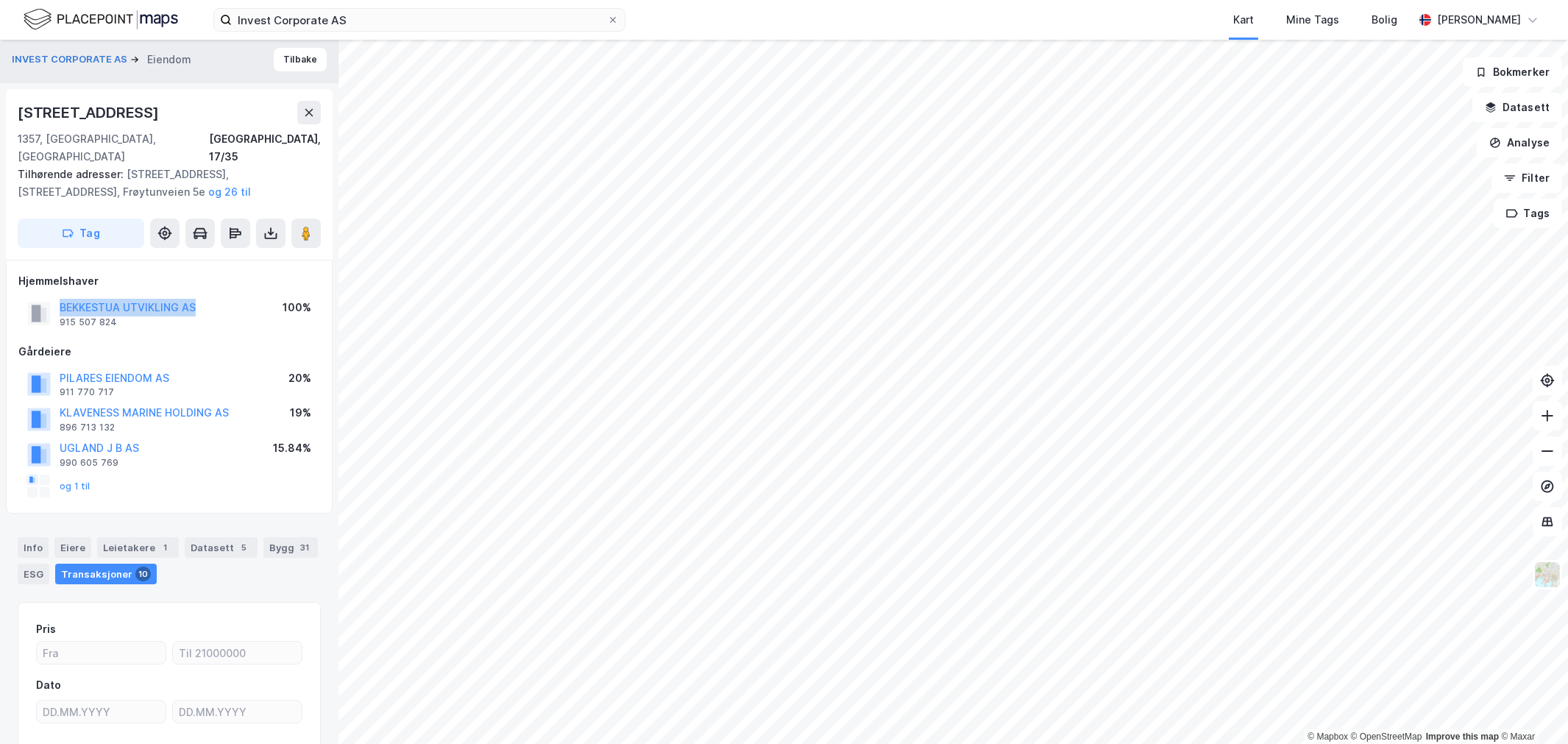
drag, startPoint x: 215, startPoint y: 285, endPoint x: 52, endPoint y: 287, distance: 163.0
click at [52, 295] on div "BEKKESTUA UTVIKLING AS 915 507 824 100%" at bounding box center [168, 313] width 301 height 36
click at [123, 120] on div "Frøytunveien 5a" at bounding box center [90, 113] width 144 height 23
